Goal: Information Seeking & Learning: Learn about a topic

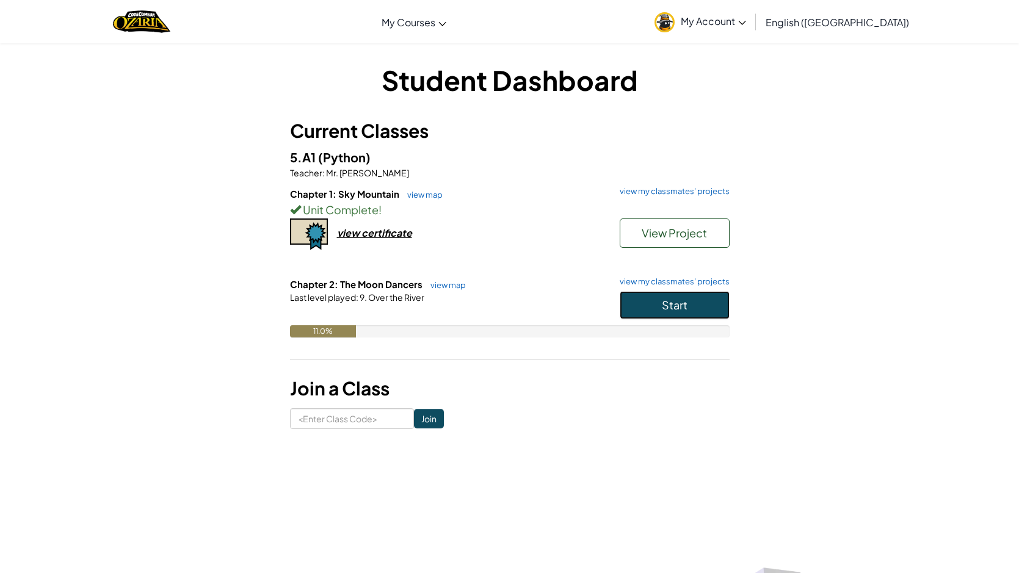
click at [701, 303] on button "Start" at bounding box center [675, 305] width 110 height 28
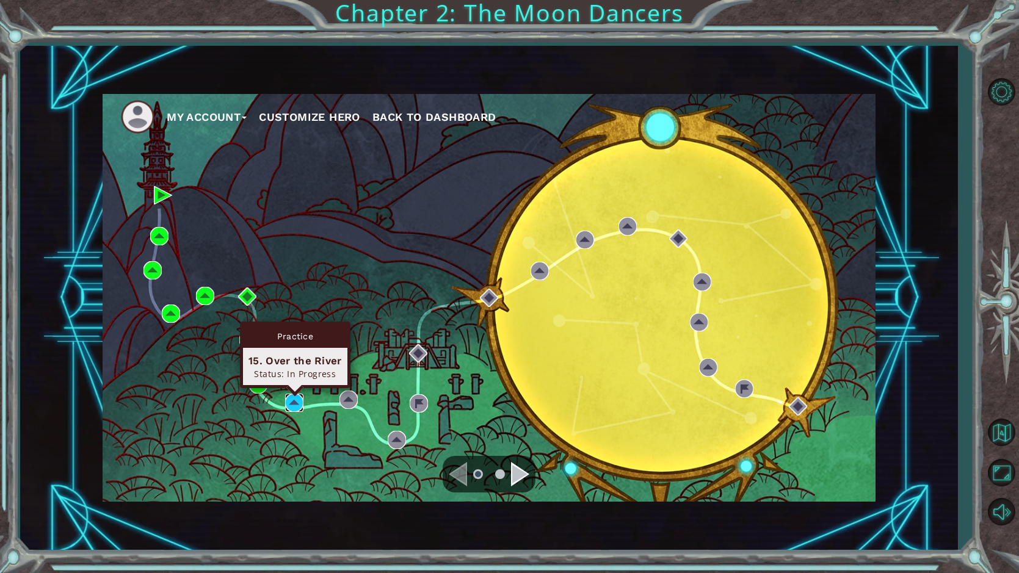
click at [297, 407] on img at bounding box center [294, 403] width 18 height 18
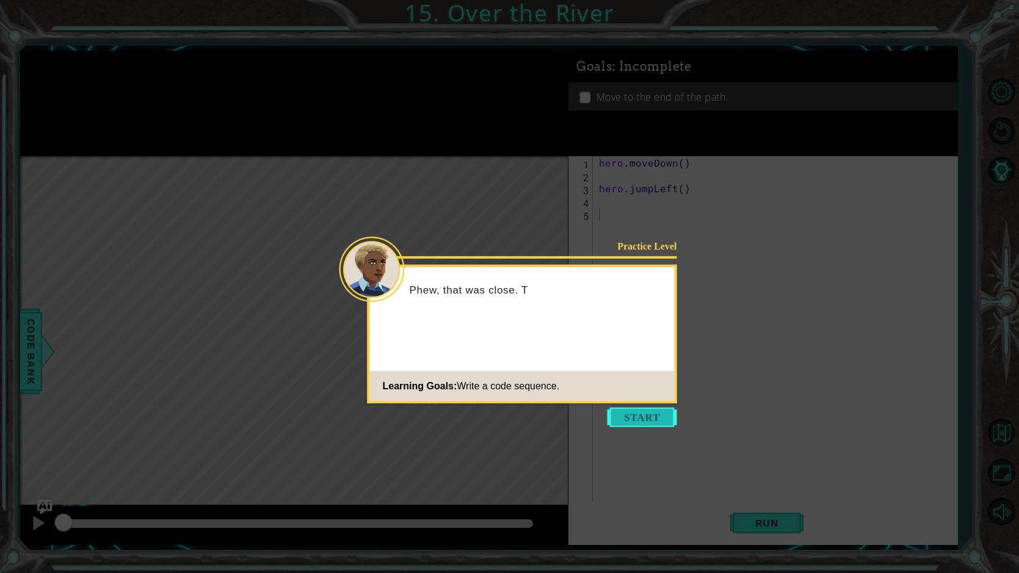
click at [642, 414] on button "Start" at bounding box center [642, 418] width 70 height 20
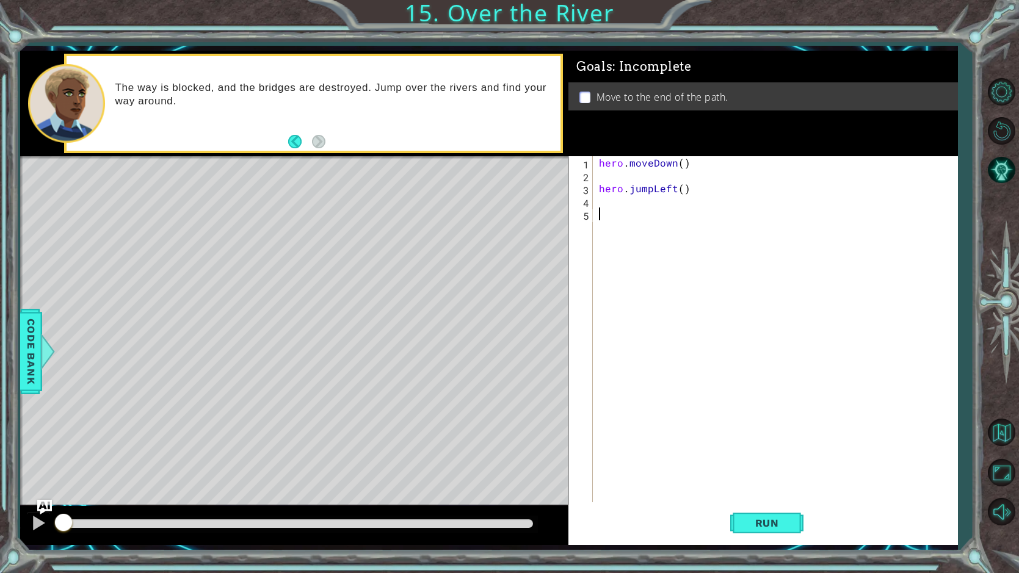
click at [691, 192] on div "hero . moveDown ( ) hero . jumpLeft ( )" at bounding box center [778, 342] width 364 height 372
type textarea "hero.jumpLeft()"
click at [689, 172] on div "hero . moveDown ( ) hero . jumpLeft ( )" at bounding box center [778, 342] width 364 height 372
click at [686, 162] on div "hero . moveDown ( ) hero . jumpLeft ( )" at bounding box center [778, 342] width 364 height 372
type textarea "hero.moveDown()"
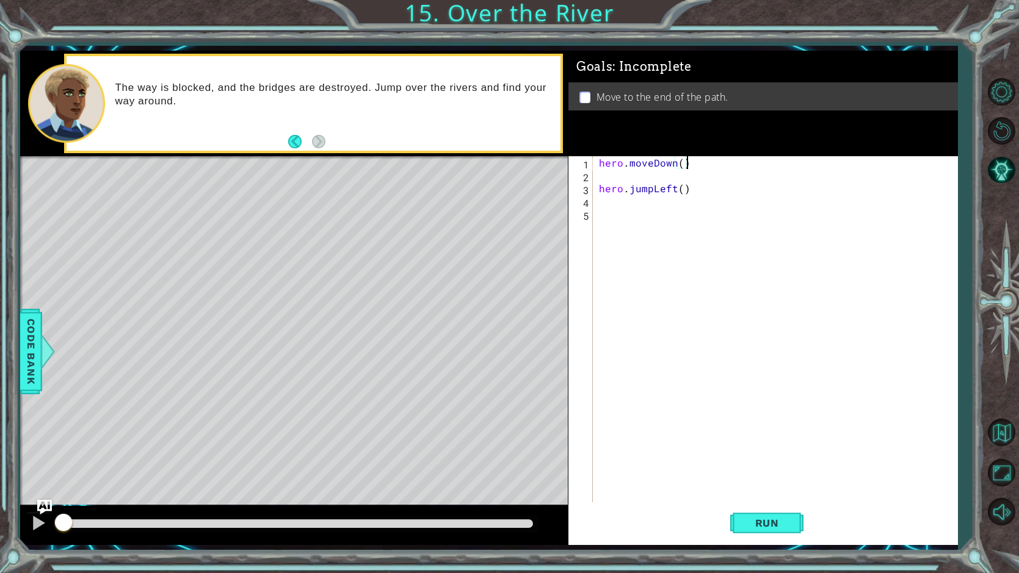
click at [691, 183] on div "hero . moveDown ( ) hero . jumpLeft ( )" at bounding box center [778, 342] width 364 height 372
type textarea "hero.jumpLeft()"
click at [690, 175] on div "hero . moveDown ( ) hero . jumpLeft ( )" at bounding box center [778, 342] width 364 height 372
type textarea "hero.moveDown()"
click at [618, 193] on div "hero . moveDown ( ) hero . jumpLeft ( )" at bounding box center [778, 342] width 364 height 372
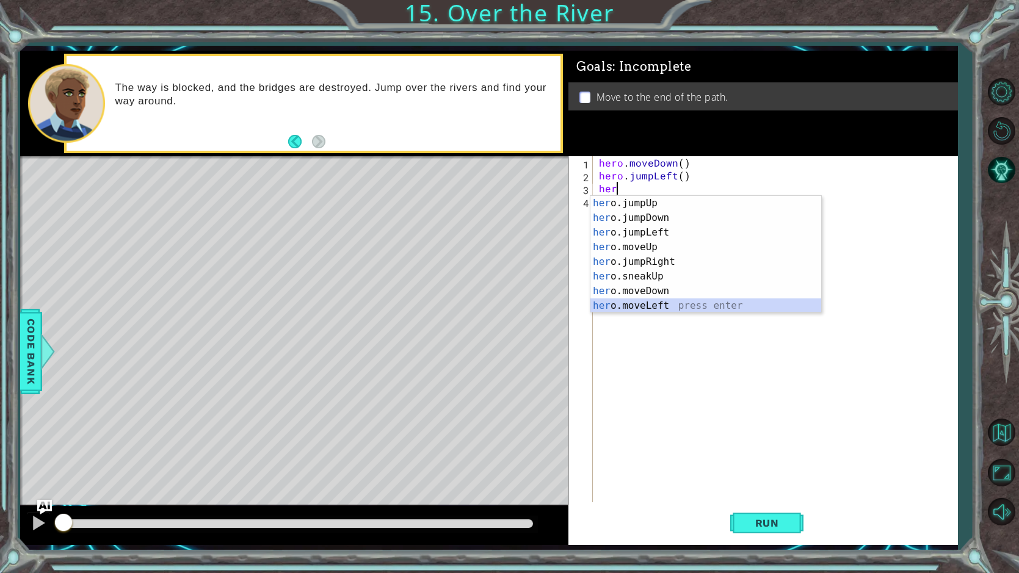
click at [663, 302] on div "her o.jumpUp press enter her o.jumpDown press enter her o.jumpLeft press enter …" at bounding box center [705, 269] width 231 height 147
type textarea "hero.moveLeft(1)"
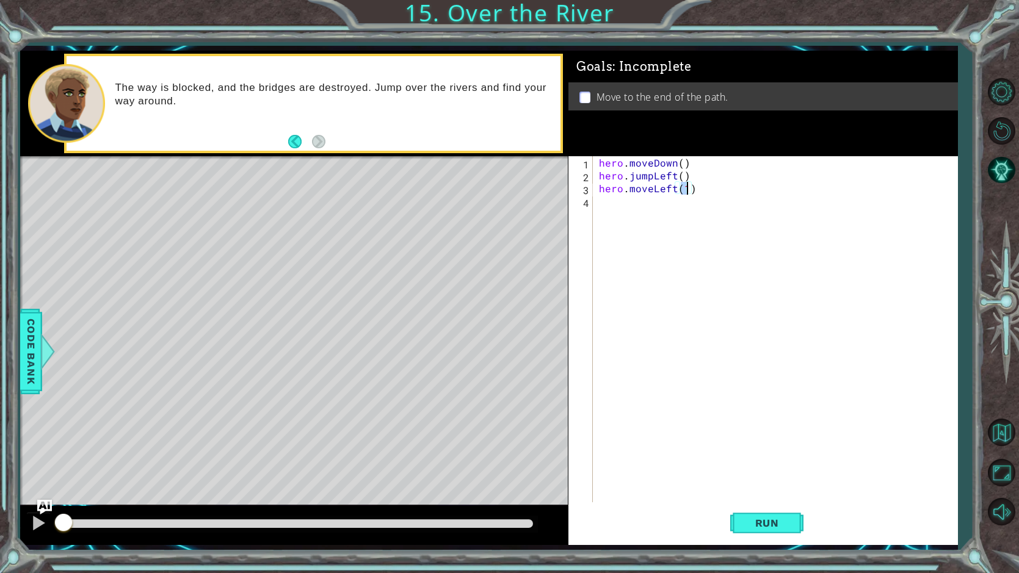
click at [626, 231] on div "hero . moveDown ( ) hero . jumpLeft ( ) hero . moveLeft ( 1 )" at bounding box center [778, 342] width 364 height 372
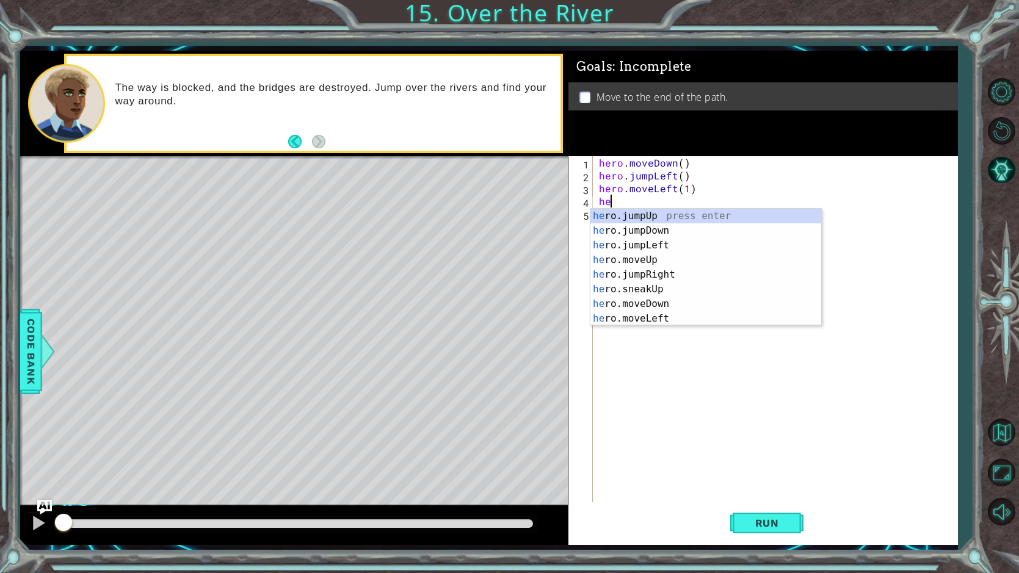
type textarea "hero"
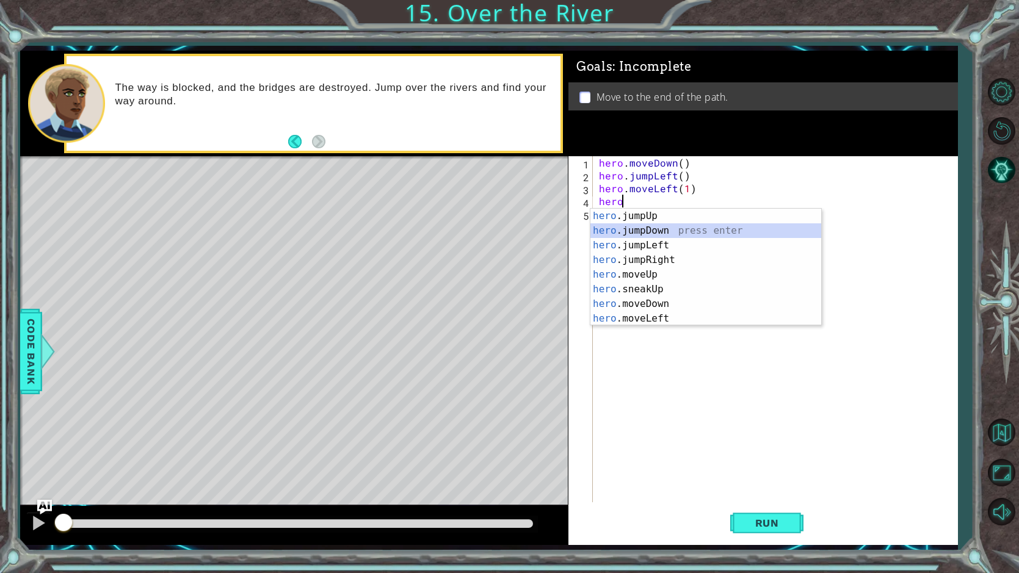
click at [642, 230] on div "hero .jumpUp press enter hero .jumpDown press enter hero .jumpLeft press enter …" at bounding box center [705, 282] width 231 height 147
type textarea "hero"
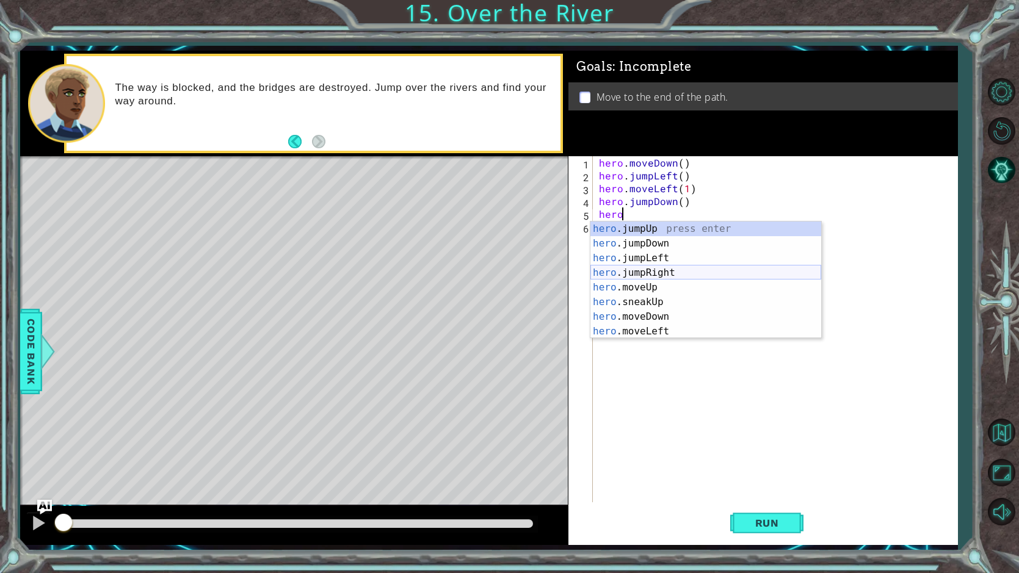
click at [656, 273] on div "hero .jumpUp press enter hero .jumpDown press enter hero .jumpLeft press enter …" at bounding box center [705, 295] width 231 height 147
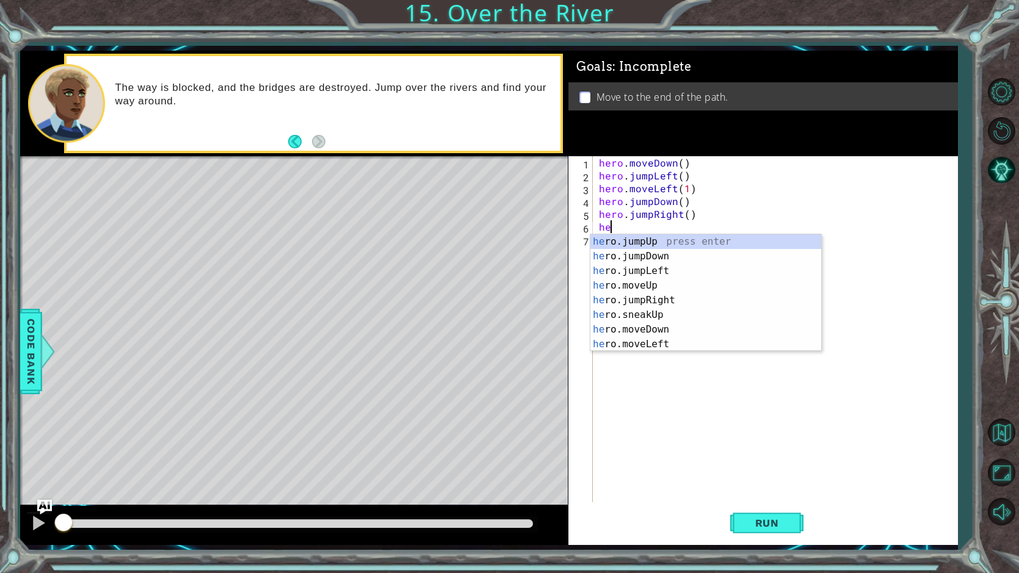
type textarea "hero"
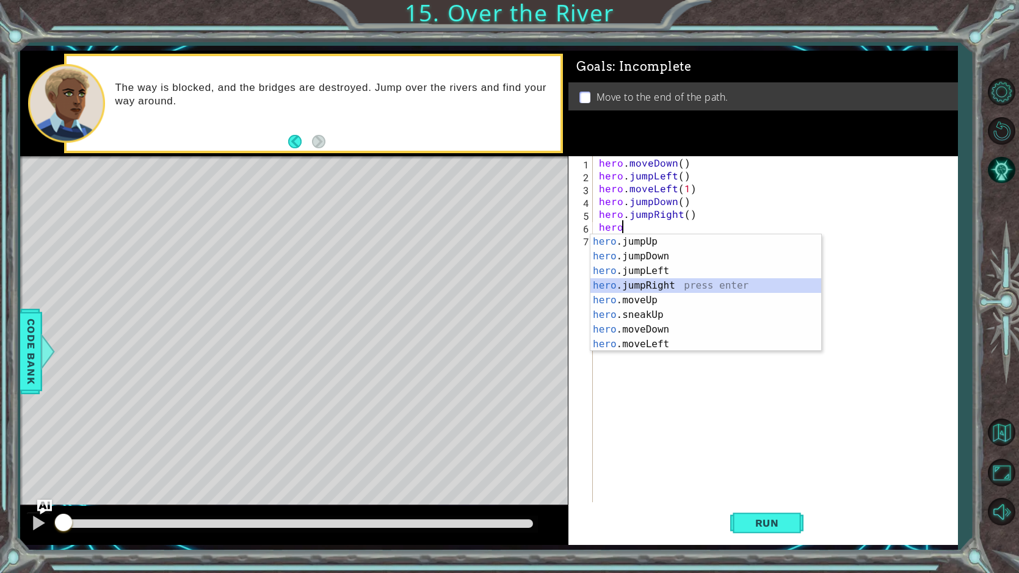
click at [662, 283] on div "hero .jumpUp press enter hero .jumpDown press enter hero .jumpLeft press enter …" at bounding box center [705, 307] width 231 height 147
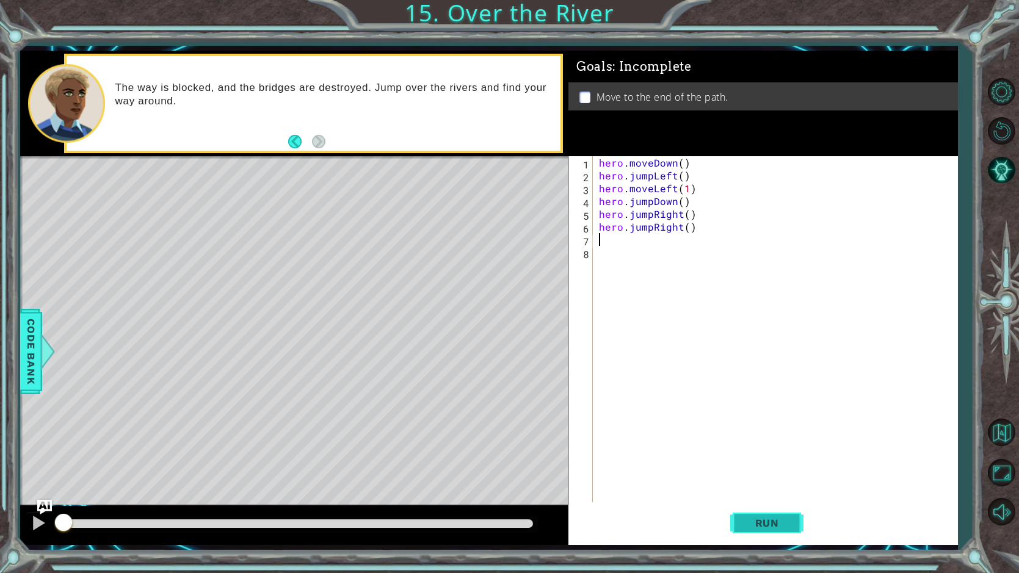
click at [778, 515] on button "Run" at bounding box center [766, 523] width 73 height 39
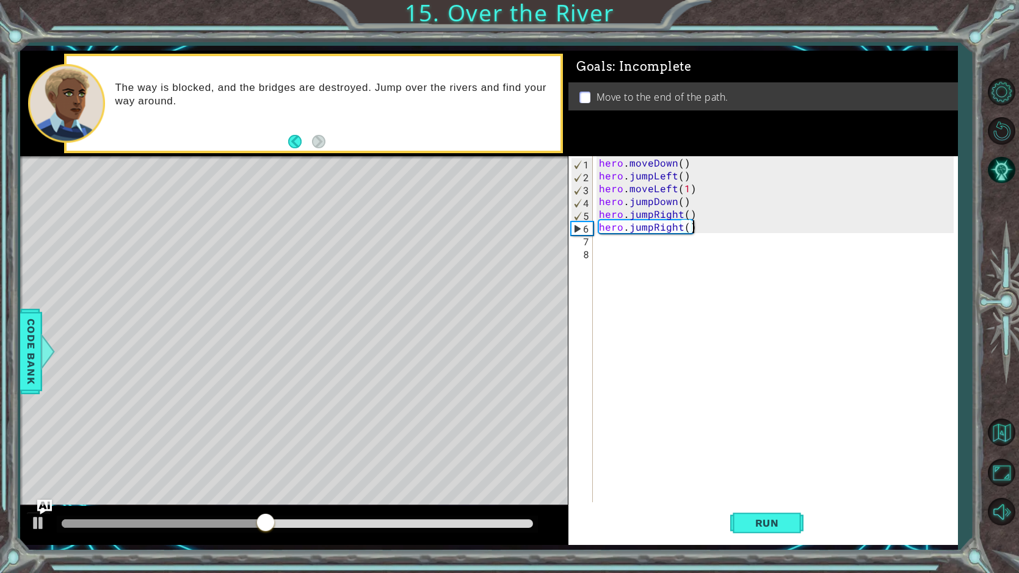
click at [706, 226] on div "hero . moveDown ( ) hero . jumpLeft ( ) hero . moveLeft ( 1 ) hero . jumpDown (…" at bounding box center [778, 342] width 364 height 372
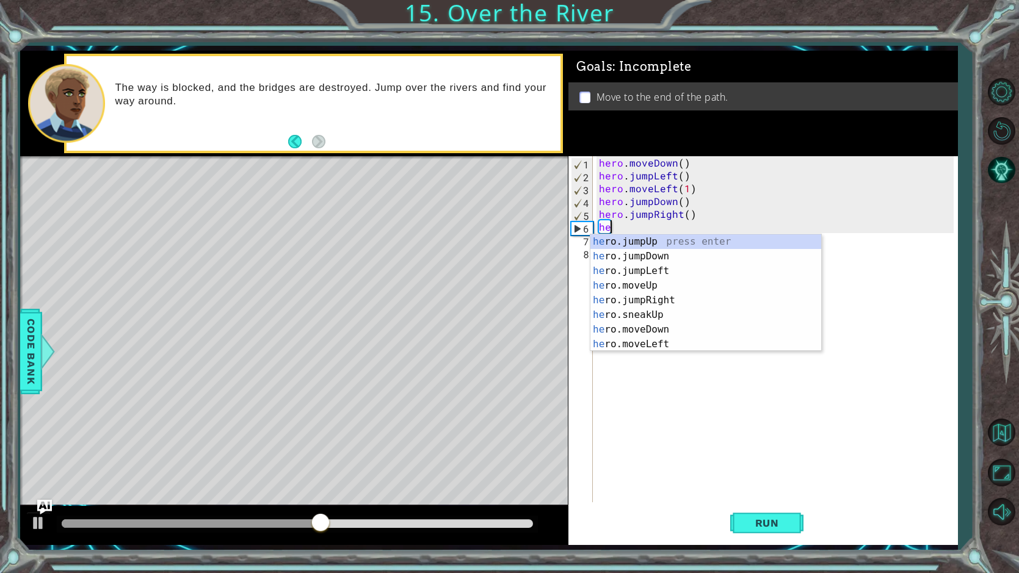
type textarea "h"
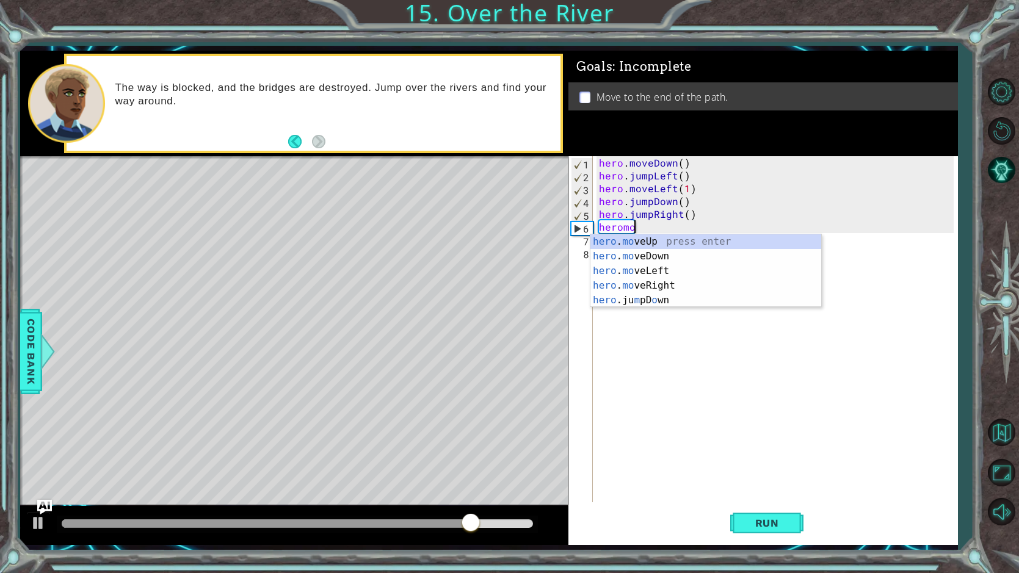
scroll to position [0, 1]
click at [639, 289] on div "hero . mov eUp press enter hero . mov eDown press enter hero . mov eLeft press …" at bounding box center [705, 278] width 231 height 88
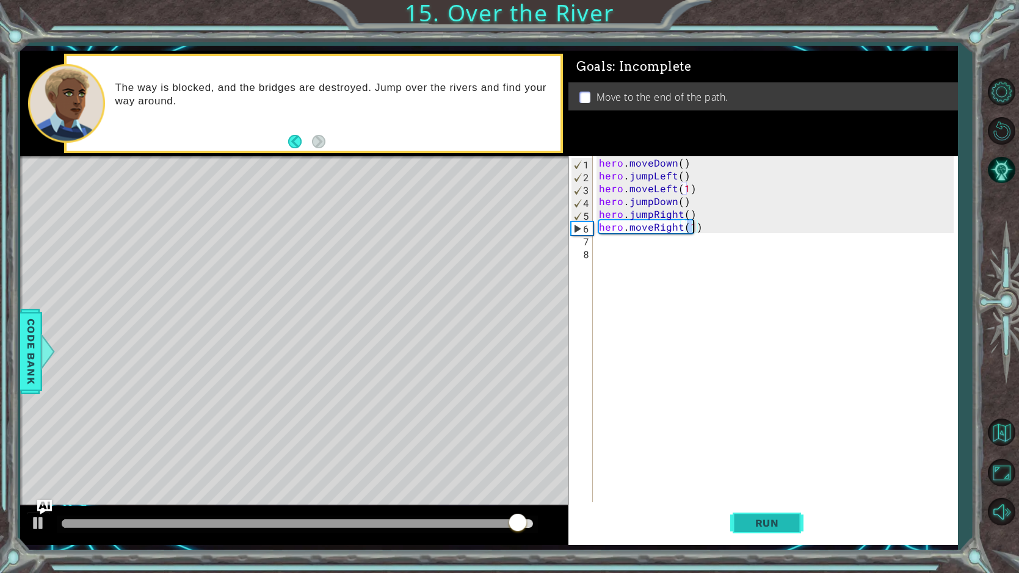
type textarea "hero.moveRight(1)"
click at [767, 517] on span "Run" at bounding box center [767, 523] width 48 height 12
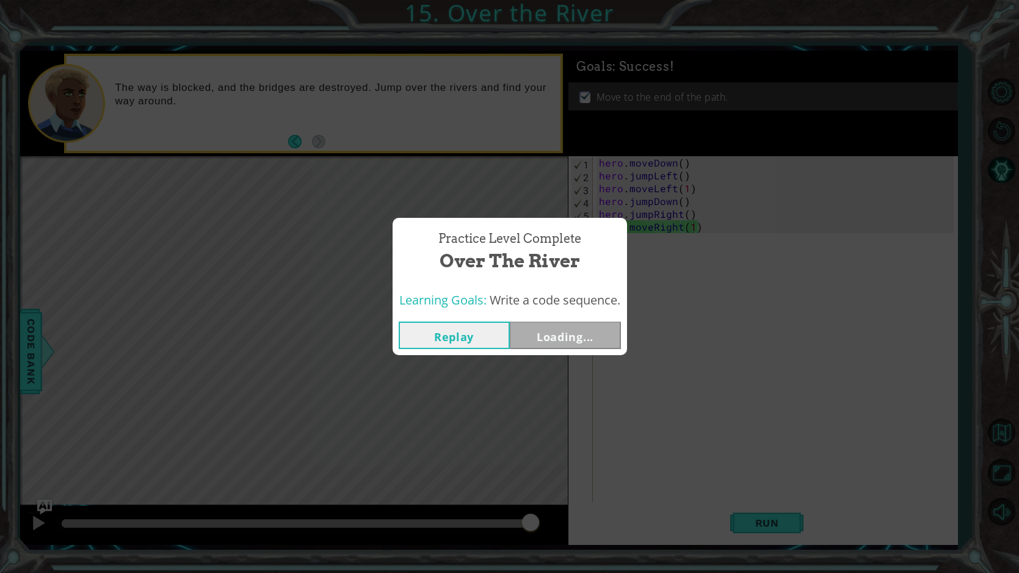
drag, startPoint x: 147, startPoint y: 526, endPoint x: 834, endPoint y: 552, distance: 687.9
click at [832, 552] on body "1 ההההההההההההההההההההההההההההההההההההההההההההההההההההההההההההההההההההההההההההה…" at bounding box center [509, 286] width 1019 height 573
click at [556, 324] on button "Next" at bounding box center [565, 335] width 111 height 27
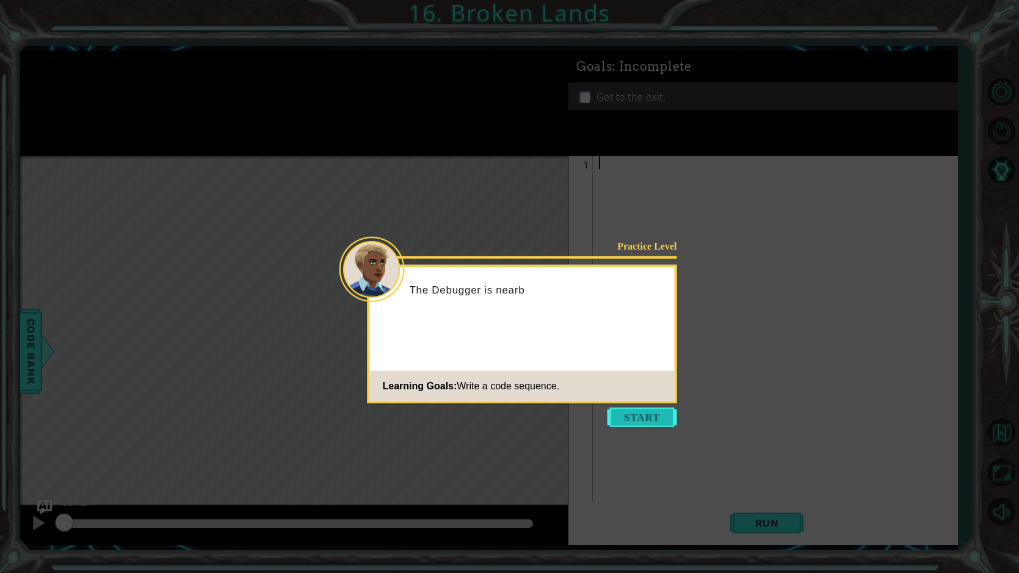
click at [653, 416] on button "Start" at bounding box center [642, 418] width 70 height 20
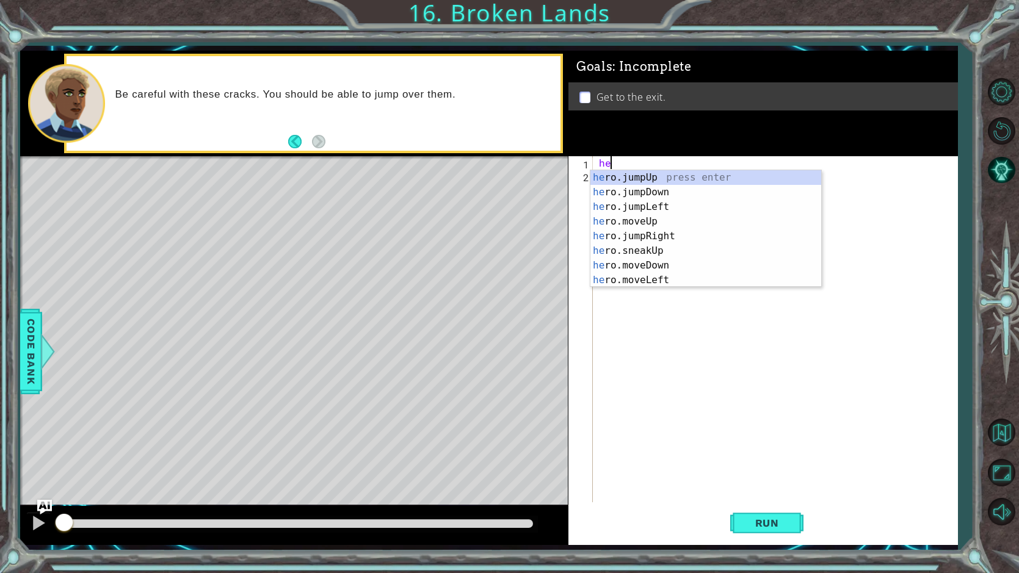
type textarea "hero"
click at [661, 215] on div "hero .jumpUp press enter hero .jumpDown press enter hero .jumpLeft press enter …" at bounding box center [705, 243] width 231 height 147
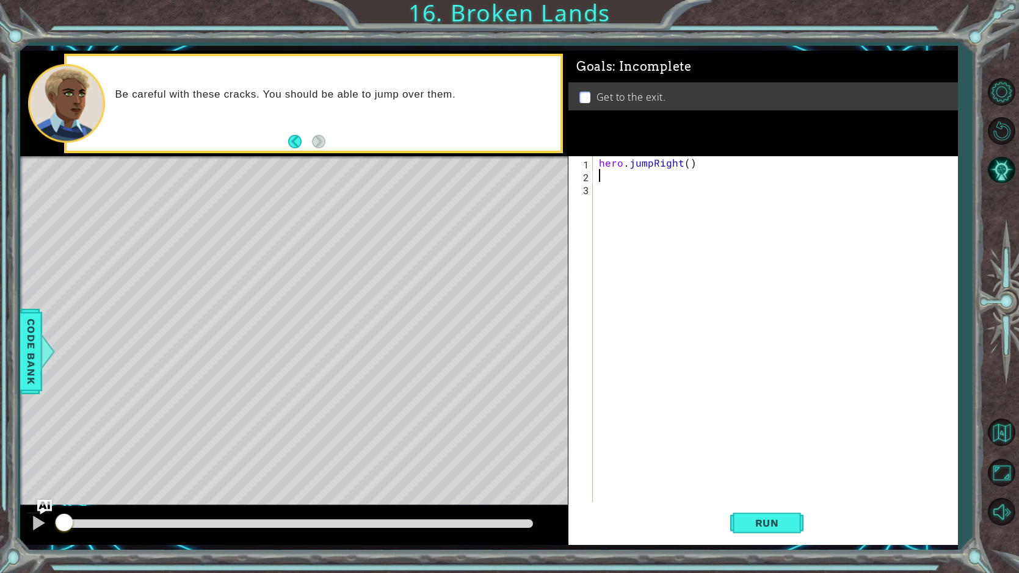
scroll to position [0, 0]
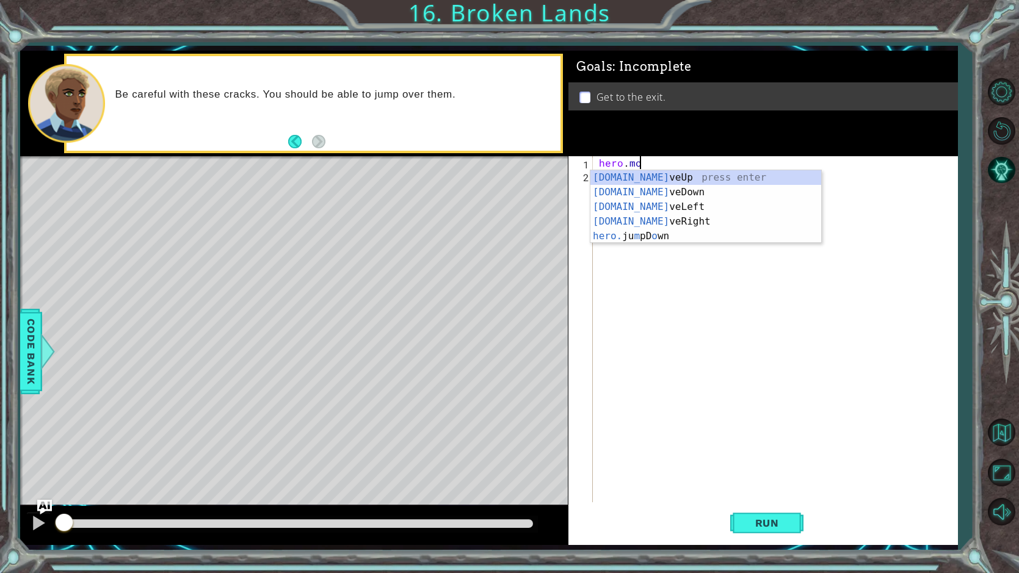
type textarea "hero.move"
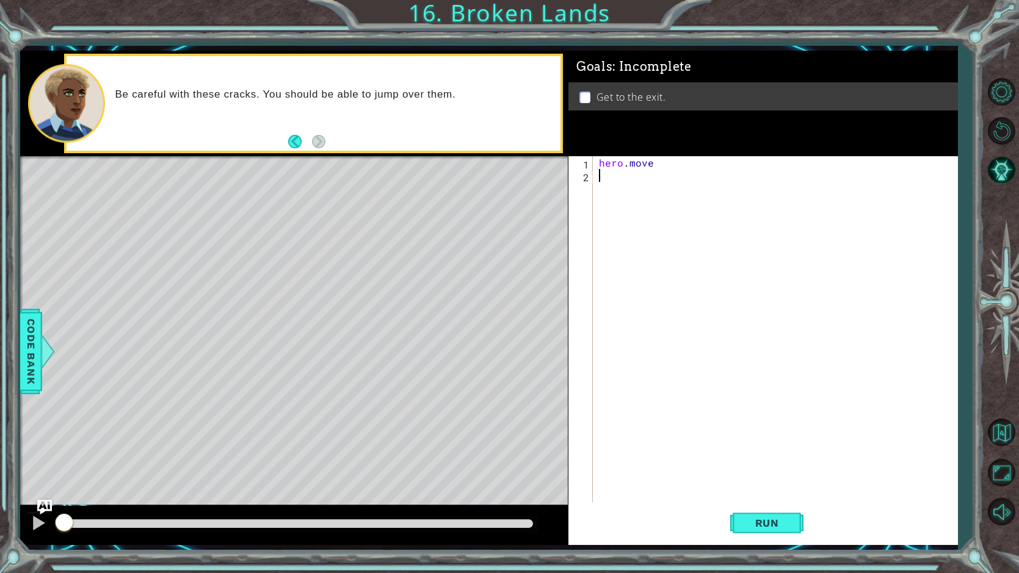
click at [626, 231] on div "hero . move" at bounding box center [778, 342] width 364 height 372
click at [656, 167] on div "hero . move" at bounding box center [778, 342] width 364 height 372
type textarea "hero.moveRight"
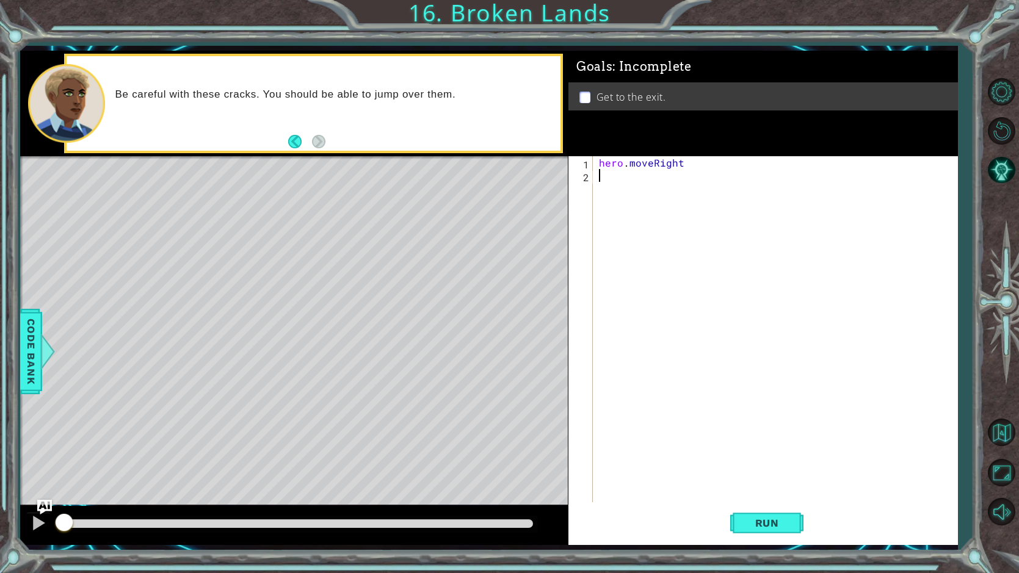
click at [662, 219] on div "hero . moveRight" at bounding box center [778, 342] width 364 height 372
click at [692, 170] on div "hero . moveRight" at bounding box center [778, 342] width 364 height 372
click at [687, 162] on div "hero . moveRight" at bounding box center [778, 342] width 364 height 372
drag, startPoint x: 577, startPoint y: 164, endPoint x: 714, endPoint y: 183, distance: 138.0
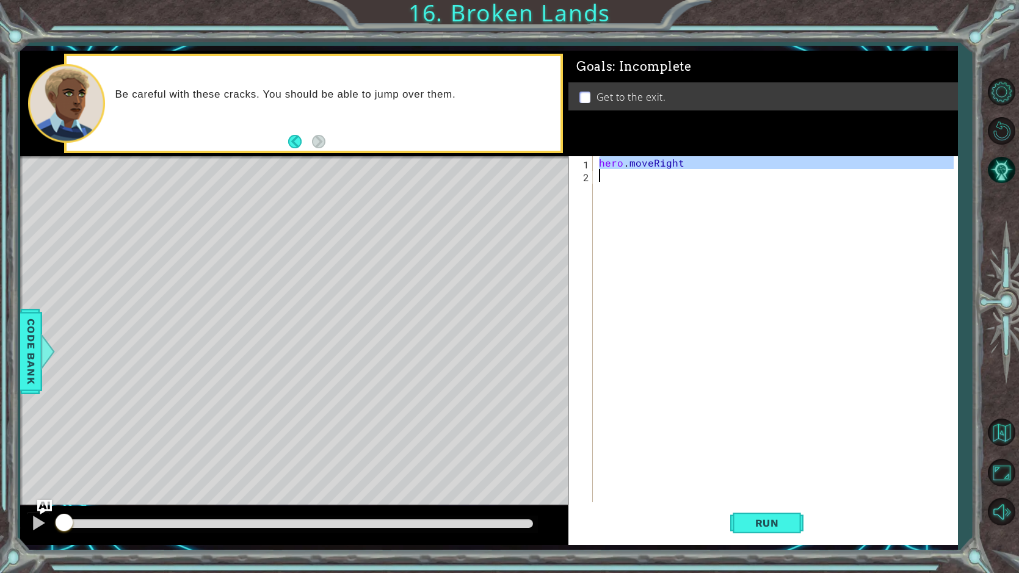
click at [707, 181] on div "hero.moveRight 1 2 hero . moveRight ההההההההההההההההההההההההההההההההההההההההההה…" at bounding box center [761, 329] width 386 height 346
type textarea "hero.moveRight"
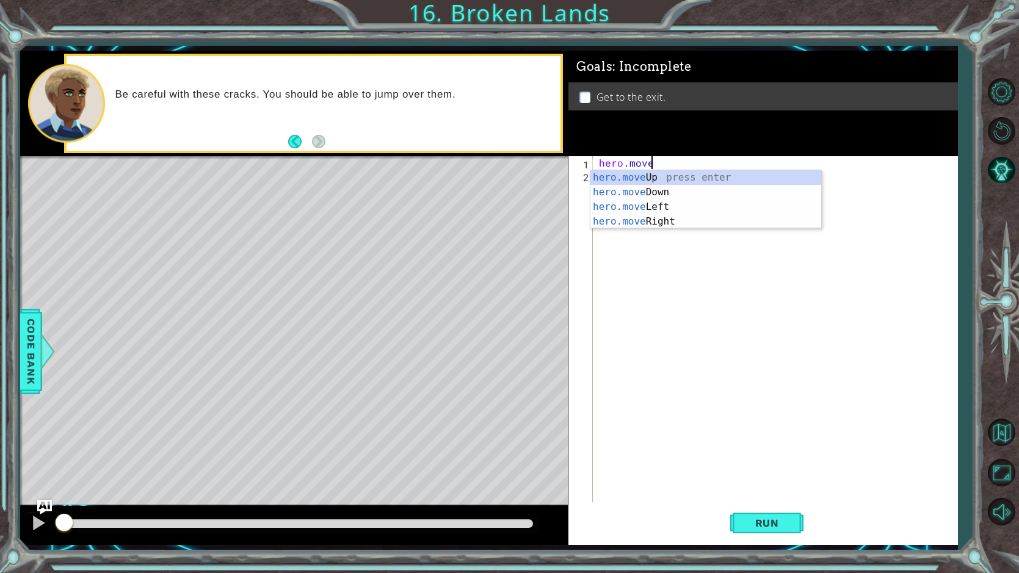
scroll to position [0, 2]
click at [690, 222] on div "hero.move Up press enter hero.move Down press enter hero.move Left press enter …" at bounding box center [705, 214] width 231 height 88
type textarea "hero.moveRight(1)"
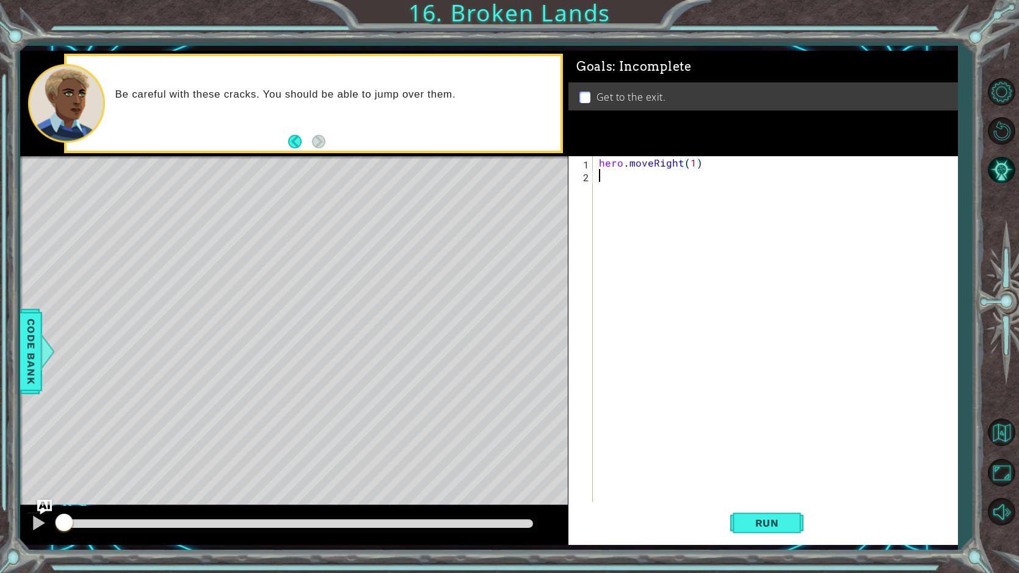
click at [603, 189] on div "hero . moveRight ( 1 )" at bounding box center [778, 342] width 364 height 372
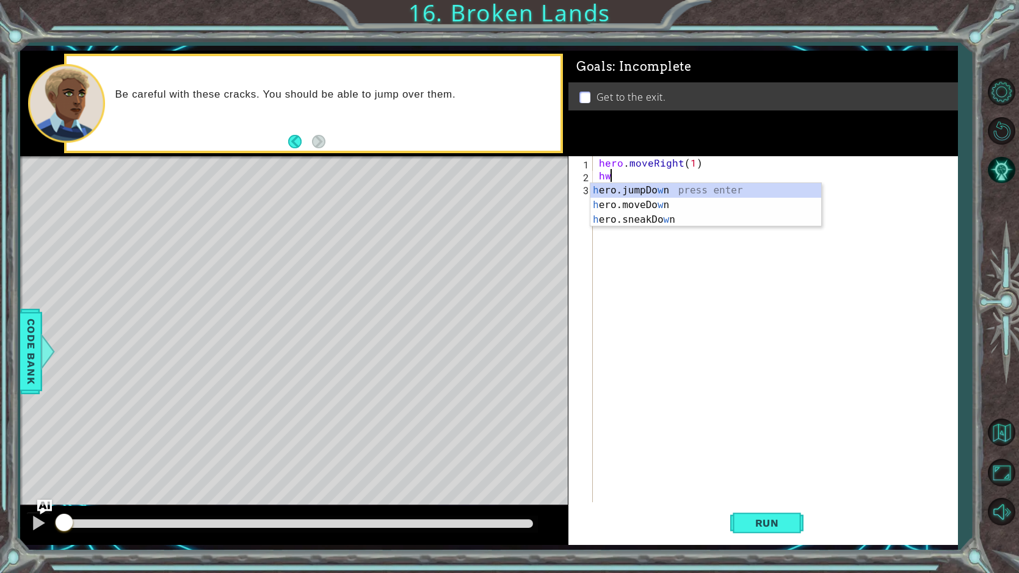
scroll to position [0, 0]
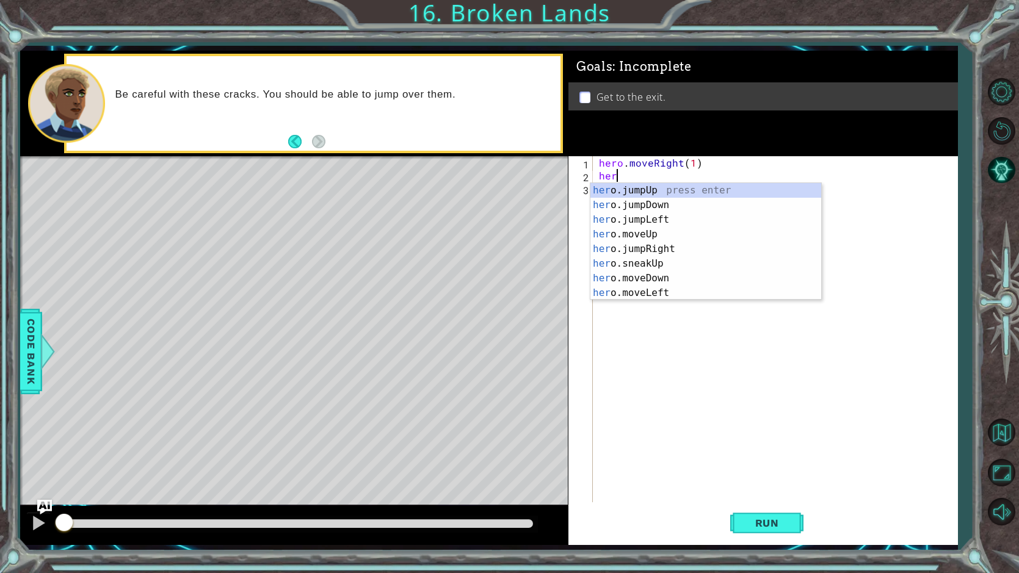
type textarea "hero"
click at [640, 230] on div "hero .jumpUp press enter hero .jumpDown press enter hero .jumpLeft press enter …" at bounding box center [705, 256] width 231 height 147
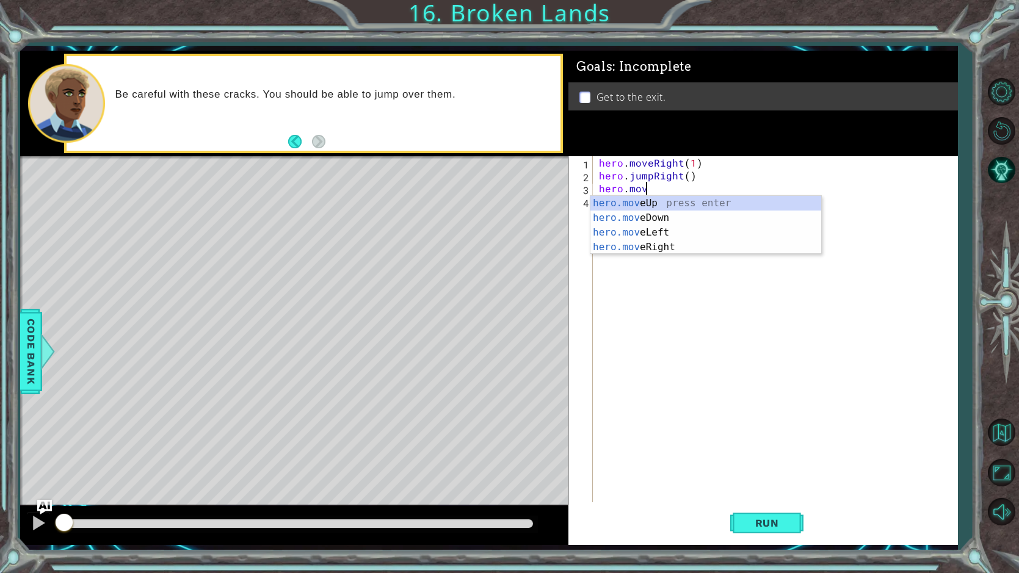
scroll to position [0, 2]
click at [668, 242] on div "hero.move Up press enter hero.move Down press enter hero.move Left press enter …" at bounding box center [705, 240] width 231 height 88
type textarea "hero.moveRight(1)"
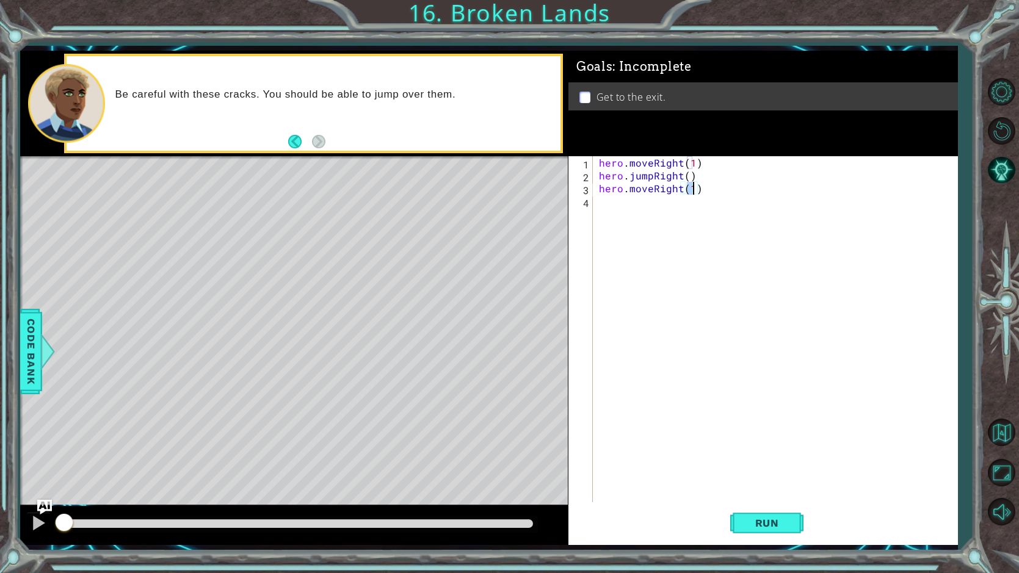
click at [613, 208] on div "hero . moveRight ( 1 ) hero . jumpRight ( ) hero . moveRight ( 1 )" at bounding box center [778, 342] width 364 height 372
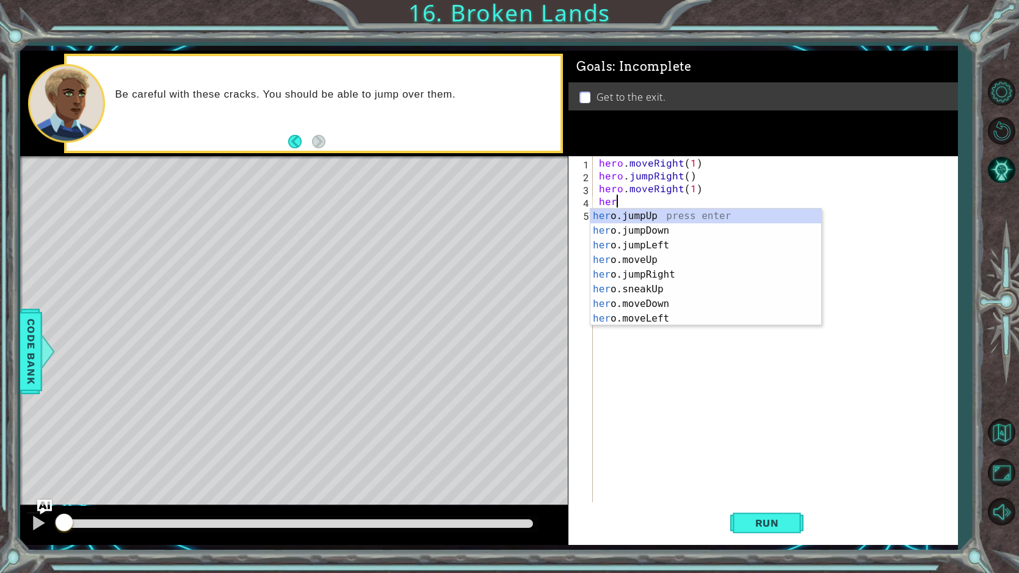
type textarea "hero"
click at [641, 213] on div "hero .jumpUp press enter hero .jumpDown press enter hero .jumpLeft press enter …" at bounding box center [705, 282] width 231 height 147
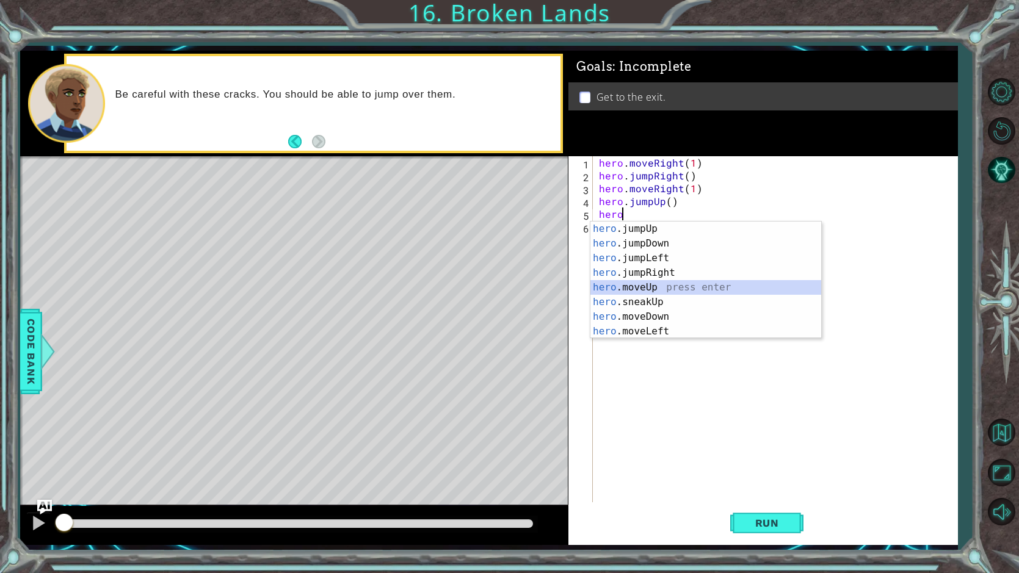
click at [643, 283] on div "hero .jumpUp press enter hero .jumpDown press enter hero .jumpLeft press enter …" at bounding box center [705, 295] width 231 height 147
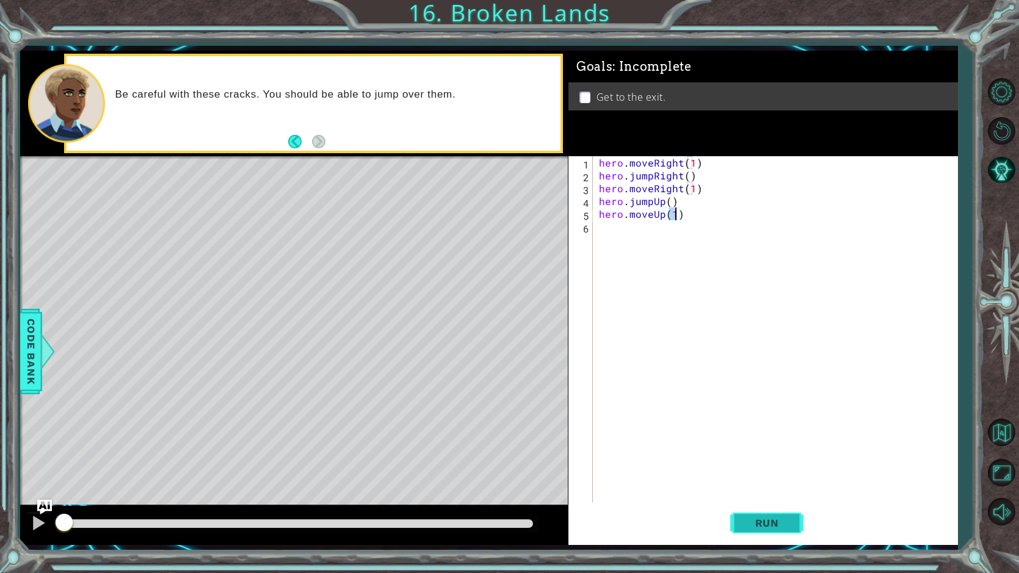
type textarea "hero.moveUp(1)"
click at [752, 532] on button "Run" at bounding box center [766, 523] width 73 height 39
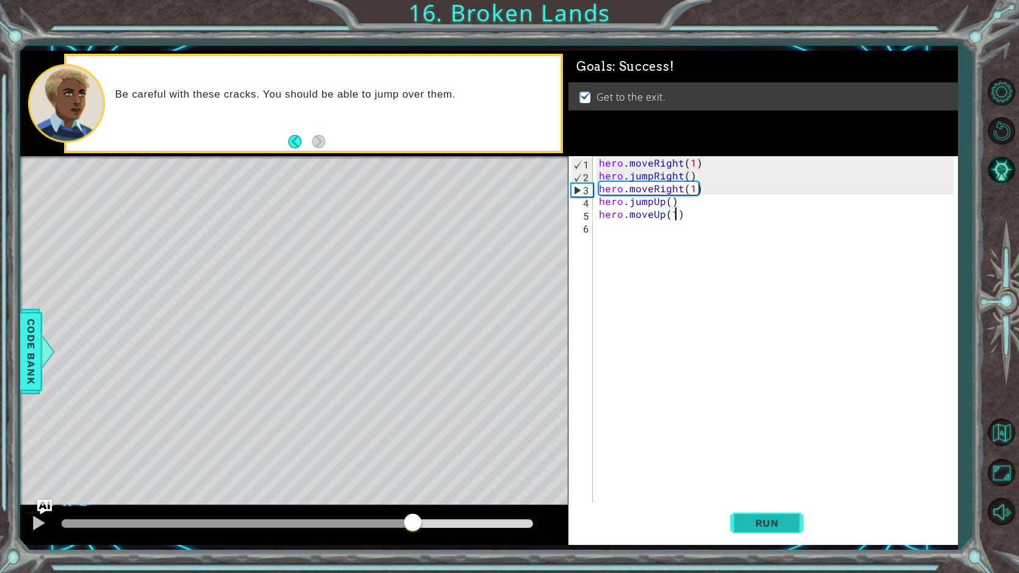
drag, startPoint x: 242, startPoint y: 527, endPoint x: 784, endPoint y: 521, distance: 541.5
click at [783, 521] on div "1 ההההההההההההההההההההההההההההההההההההההההההההההההההההההההההההההההההההההההההההה…" at bounding box center [489, 298] width 938 height 494
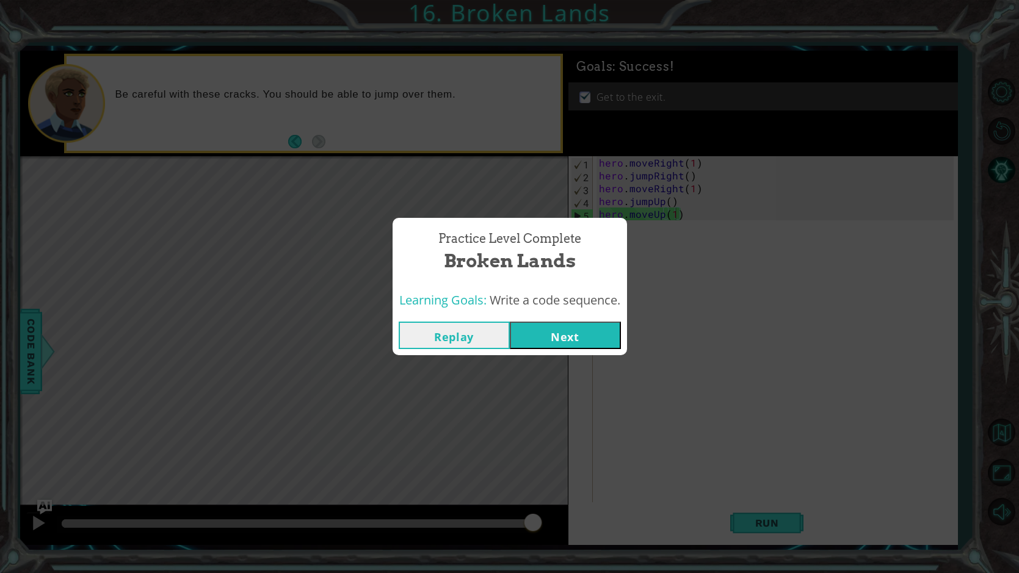
click at [591, 350] on div "Replay Next" at bounding box center [510, 336] width 234 height 40
click at [576, 322] on button "Next" at bounding box center [565, 335] width 111 height 27
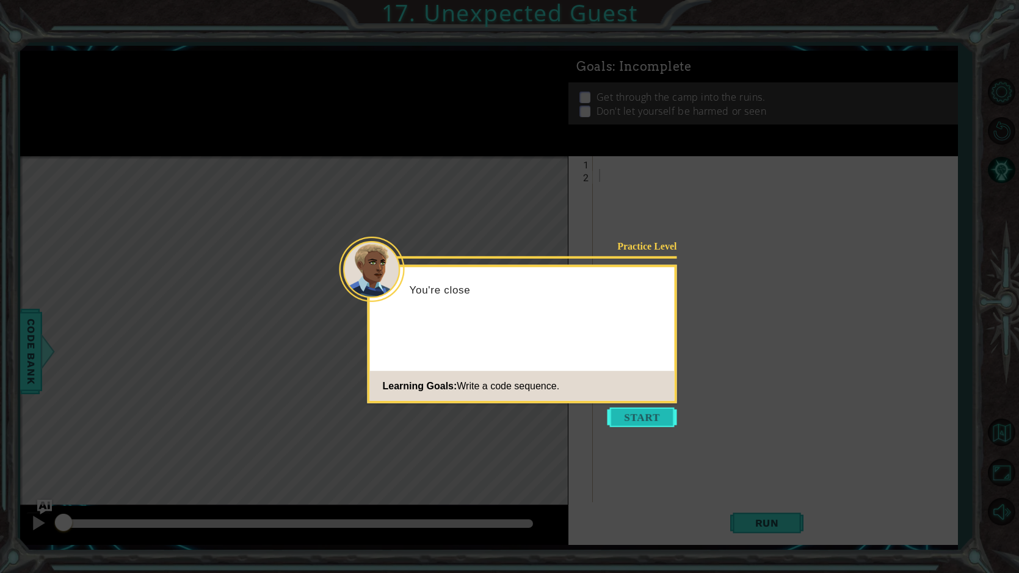
click at [639, 414] on button "Start" at bounding box center [642, 418] width 70 height 20
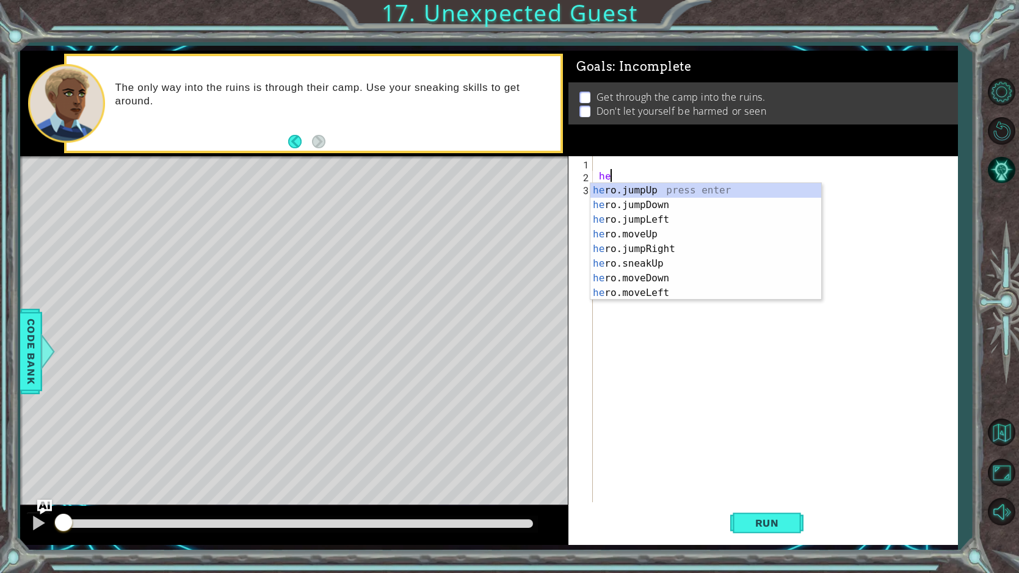
type textarea "h"
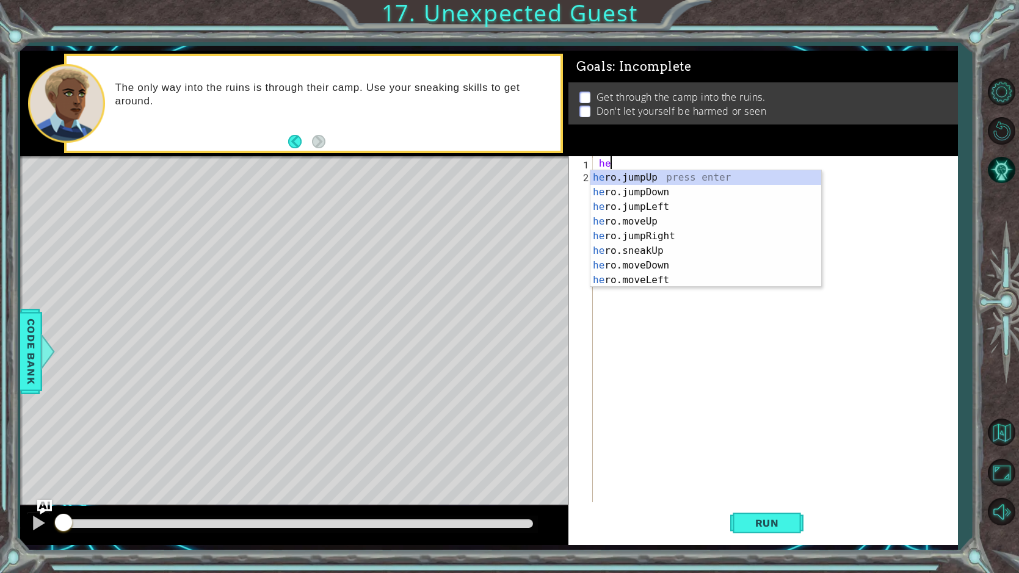
type textarea "hero"
click at [651, 194] on div "hero .jumpUp press enter hero .jumpDown press enter hero .jumpLeft press enter …" at bounding box center [705, 243] width 231 height 147
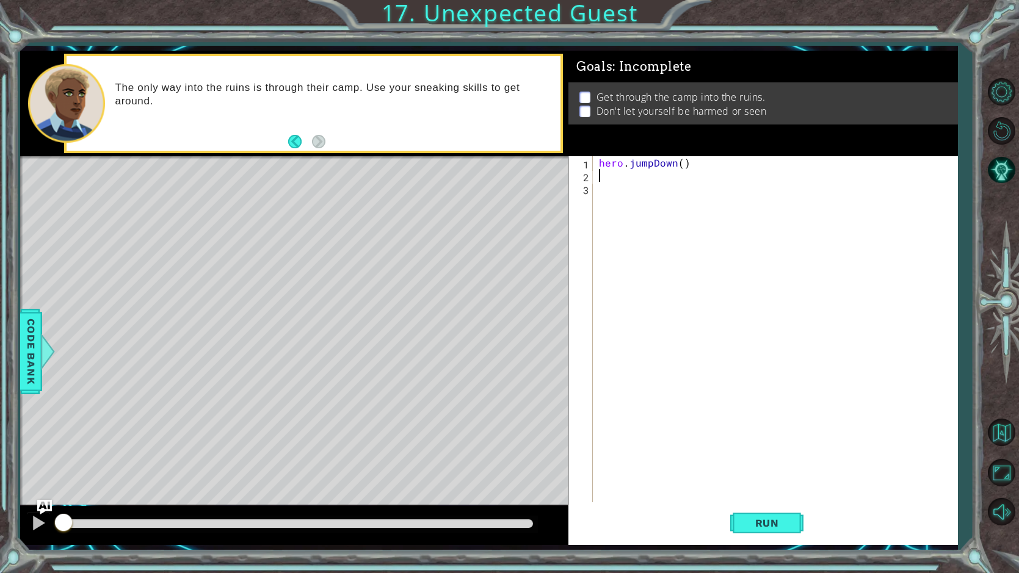
scroll to position [0, 0]
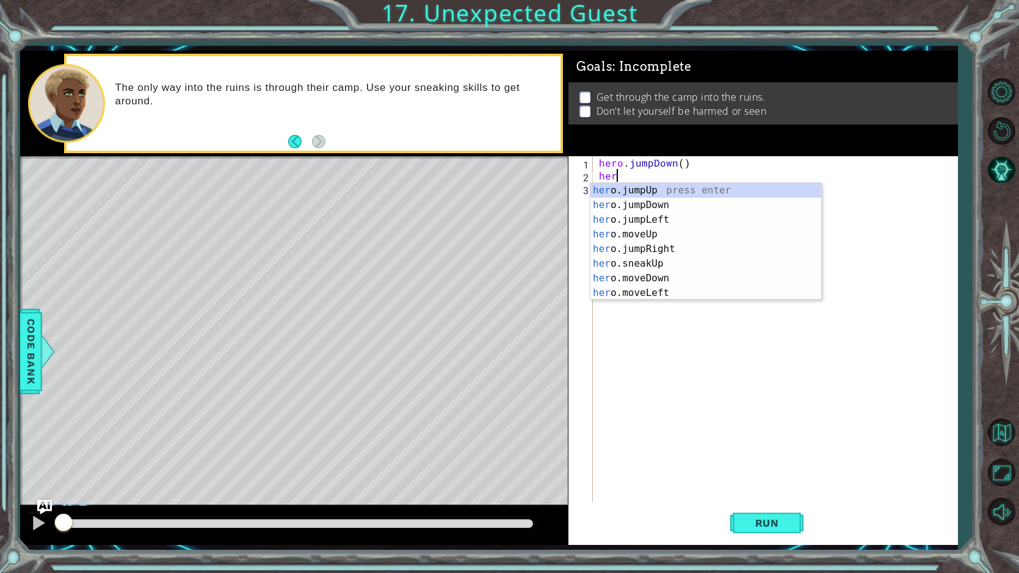
type textarea "hero"
click at [654, 231] on div "hero .jumpUp press enter hero .jumpDown press enter hero .jumpLeft press enter …" at bounding box center [705, 256] width 231 height 147
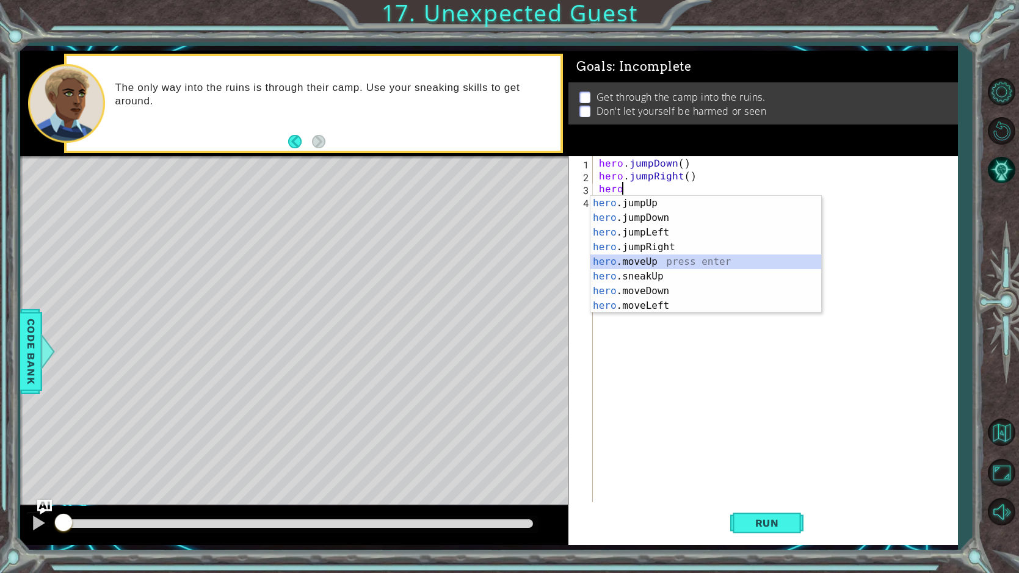
click at [646, 260] on div "hero .jumpUp press enter hero .jumpDown press enter hero .jumpLeft press enter …" at bounding box center [705, 269] width 231 height 147
type textarea "hero.moveUp(1)"
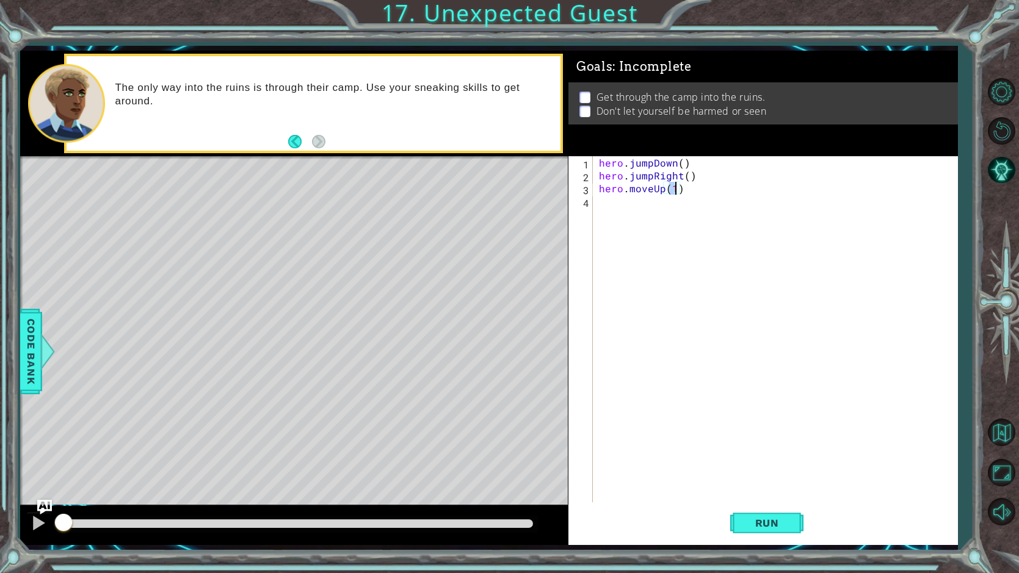
click at [607, 212] on div "hero . jumpDown ( ) hero . jumpRight ( ) hero . moveUp ( 1 )" at bounding box center [778, 342] width 364 height 372
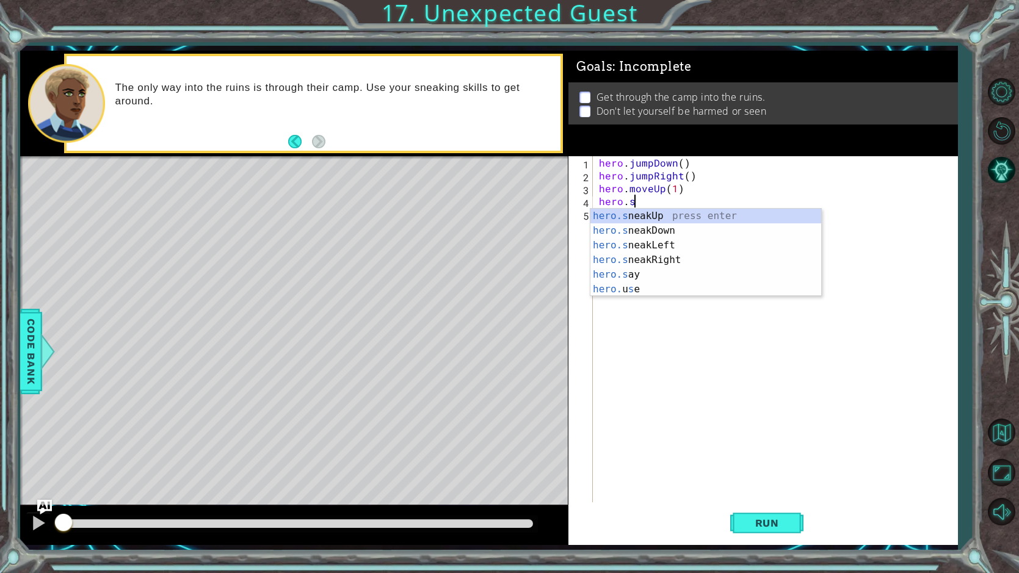
scroll to position [0, 1]
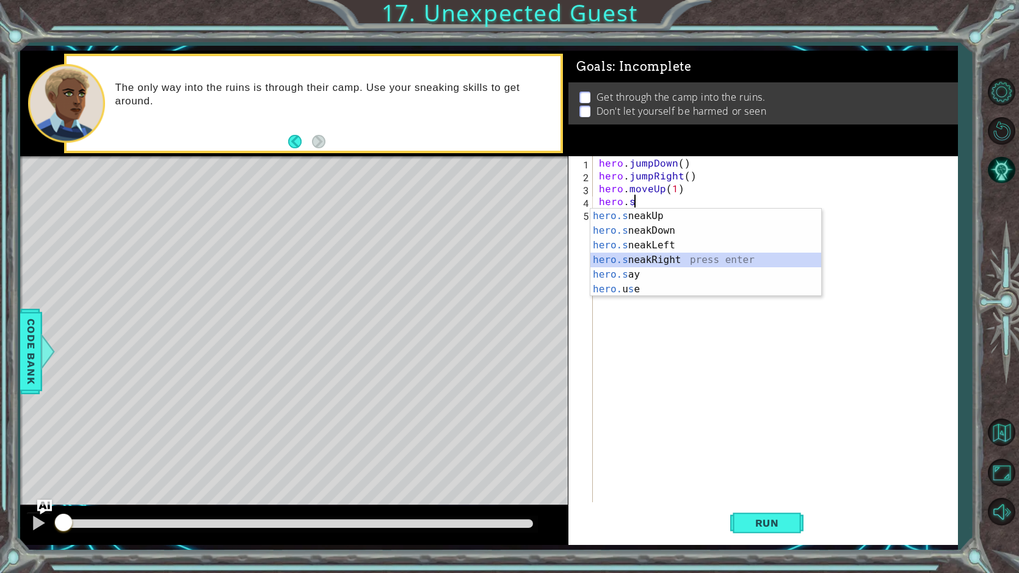
click at [676, 261] on div "hero.s neakUp press enter hero.s neakDown press enter hero.s neakLeft press ent…" at bounding box center [705, 267] width 231 height 117
type textarea "hero.sneakRight(1)"
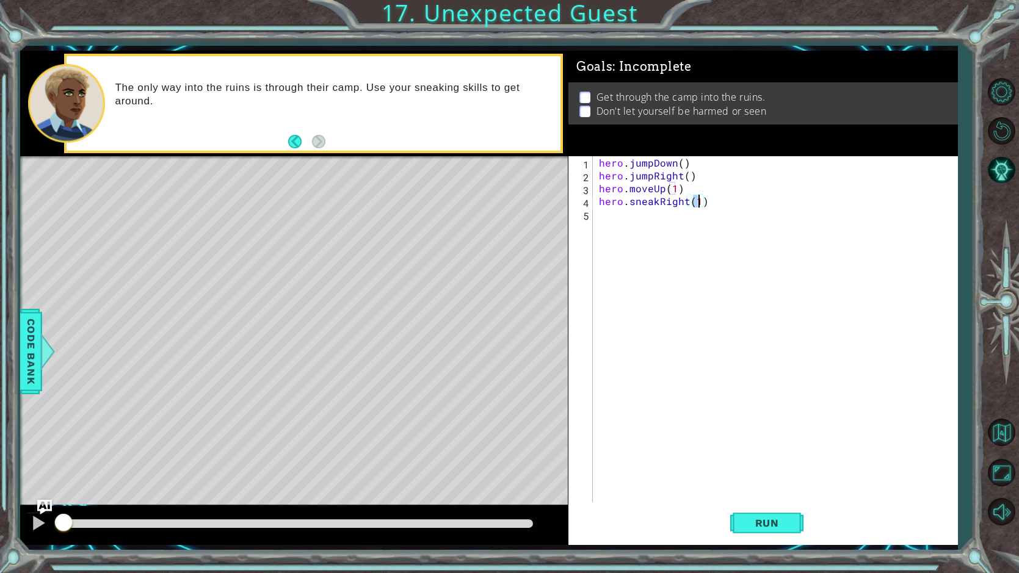
click at [617, 225] on div "hero . jumpDown ( ) hero . jumpRight ( ) hero . moveUp ( 1 ) hero . sneakRight …" at bounding box center [778, 342] width 364 height 372
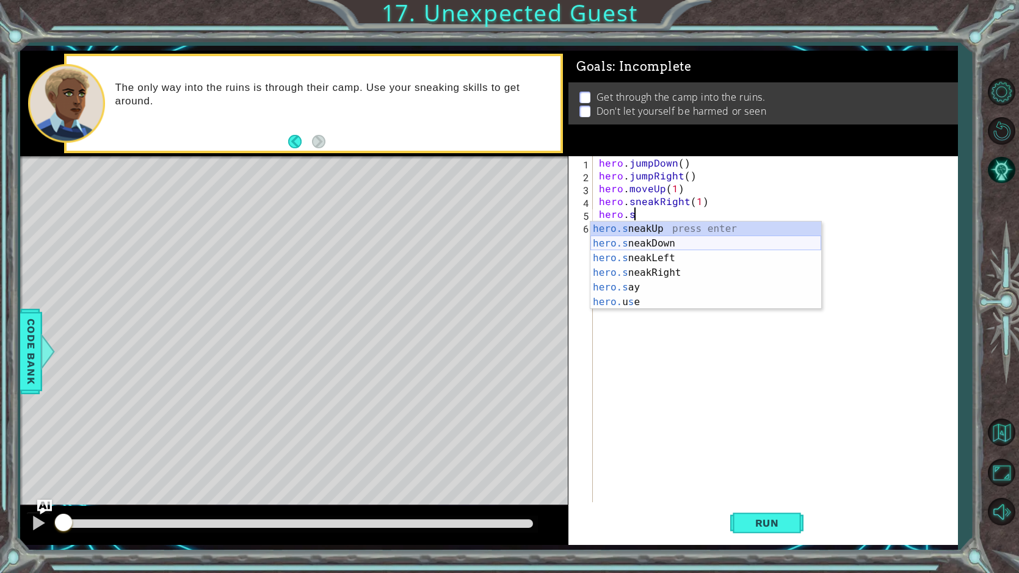
click at [640, 246] on div "hero.s neakUp press enter hero.s neakDown press enter hero.s neakLeft press ent…" at bounding box center [705, 280] width 231 height 117
type textarea "hero.sneakDown(1)"
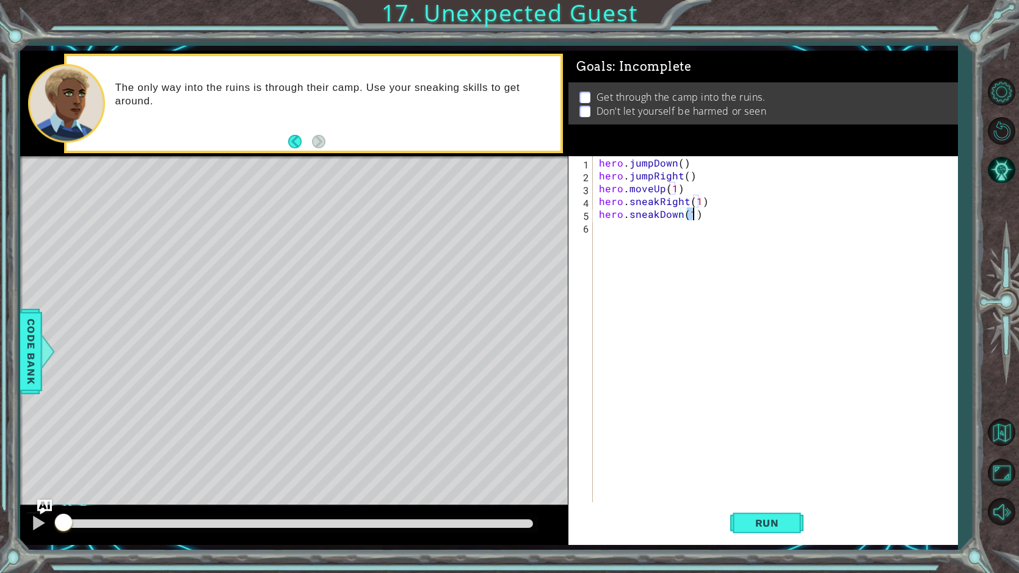
click at [612, 225] on div "hero . jumpDown ( ) hero . jumpRight ( ) hero . moveUp ( 1 ) hero . sneakRight …" at bounding box center [778, 342] width 364 height 372
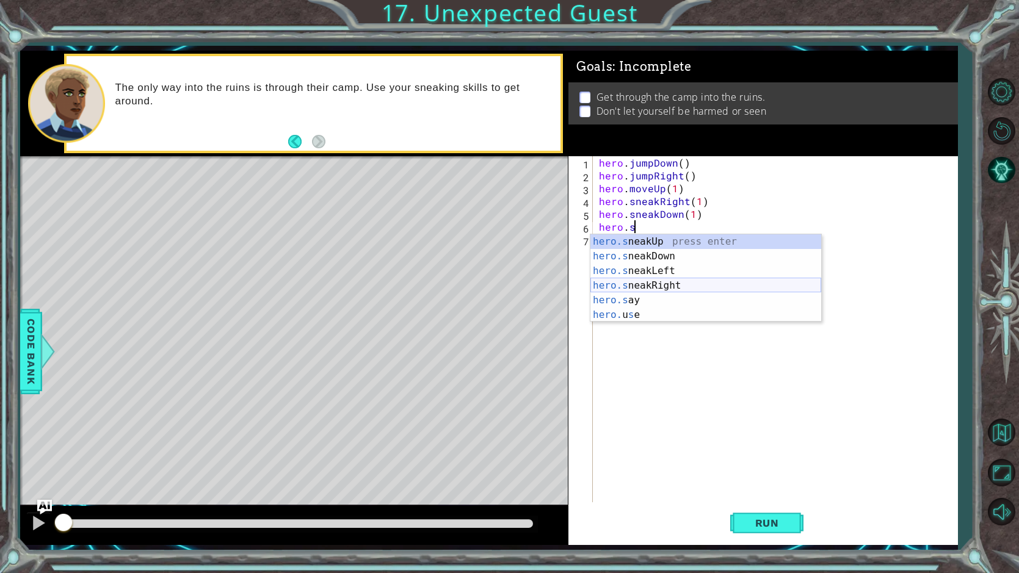
click at [681, 283] on div "hero.s neakUp press enter hero.s neakDown press enter hero.s neakLeft press ent…" at bounding box center [705, 292] width 231 height 117
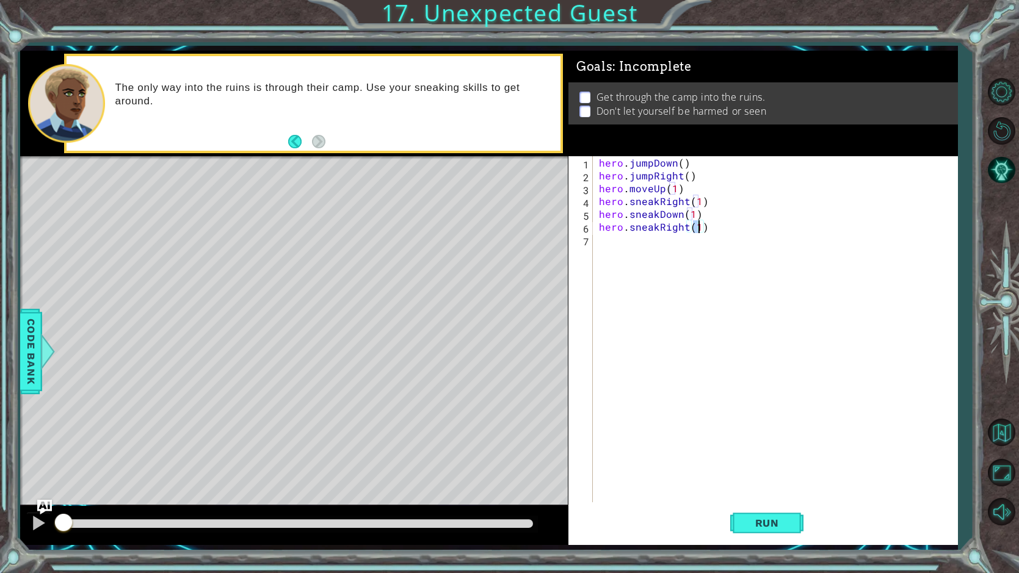
type textarea "hero.sneakRight(2)"
click at [620, 242] on div "hero . jumpDown ( ) hero . jumpRight ( ) hero . moveUp ( 1 ) hero . sneakRight …" at bounding box center [778, 342] width 364 height 372
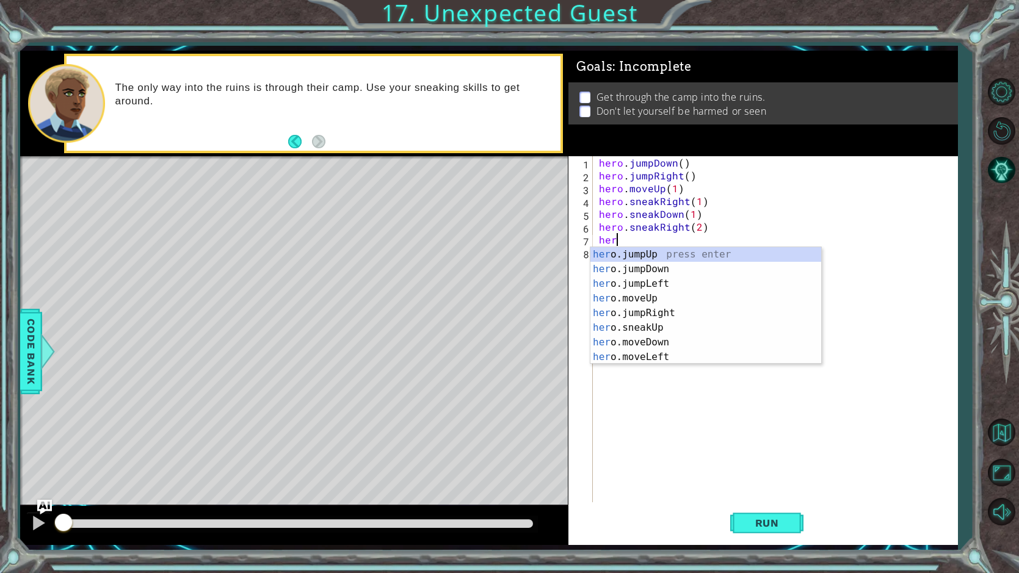
scroll to position [0, 1]
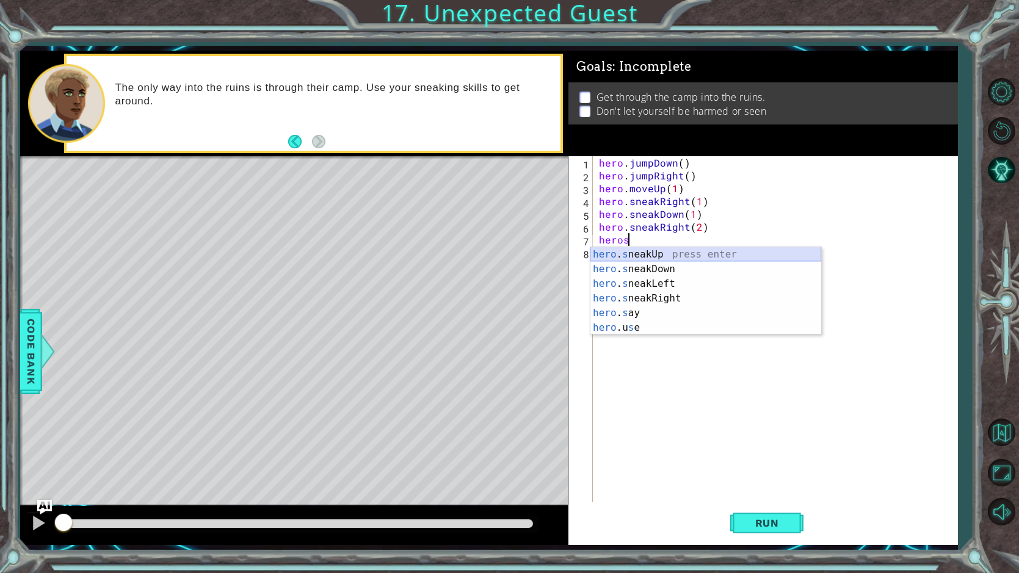
click at [632, 250] on div "hero . s neakUp press enter hero . s neakDown press enter hero . s neakLeft pre…" at bounding box center [705, 305] width 231 height 117
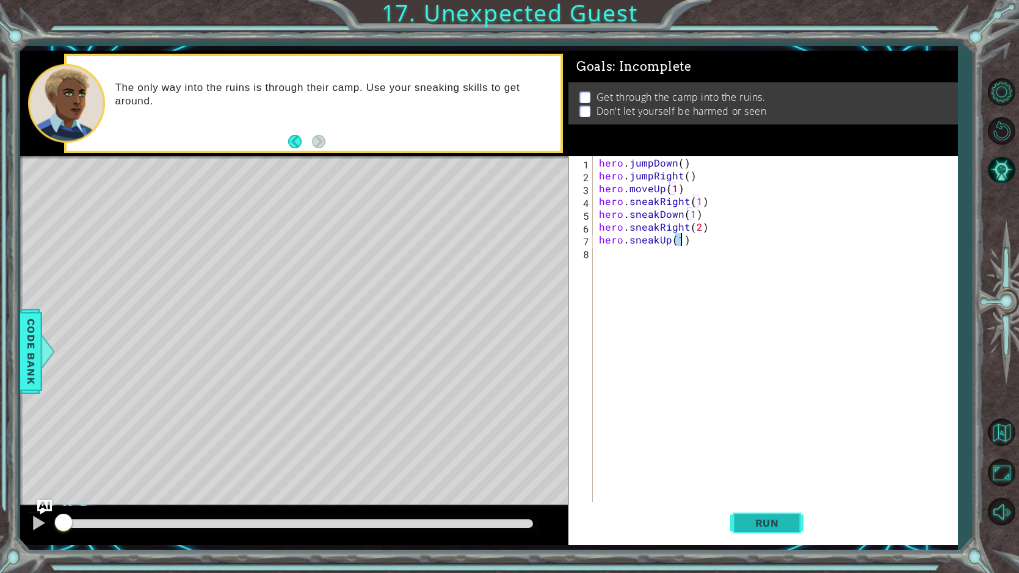
type textarea "hero.sneakUp(1)"
click at [756, 530] on button "Run" at bounding box center [766, 523] width 73 height 39
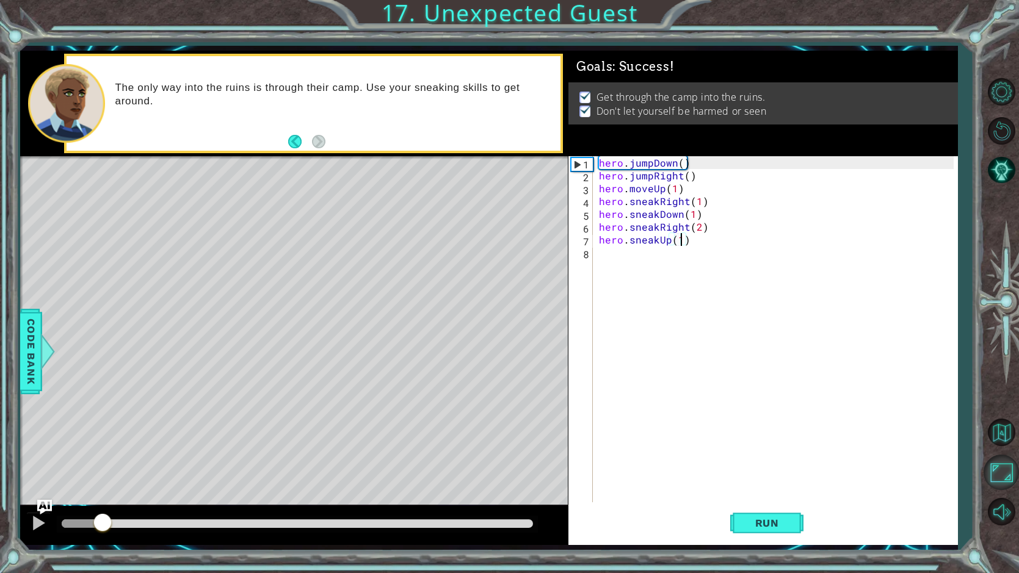
drag, startPoint x: 103, startPoint y: 522, endPoint x: 1018, endPoint y: 467, distance: 917.3
click at [1018, 467] on div "1 ההההההההההההההההההההההההההההההההההההההההההההההההההההההההההההההההההההההההההההה…" at bounding box center [509, 286] width 1019 height 573
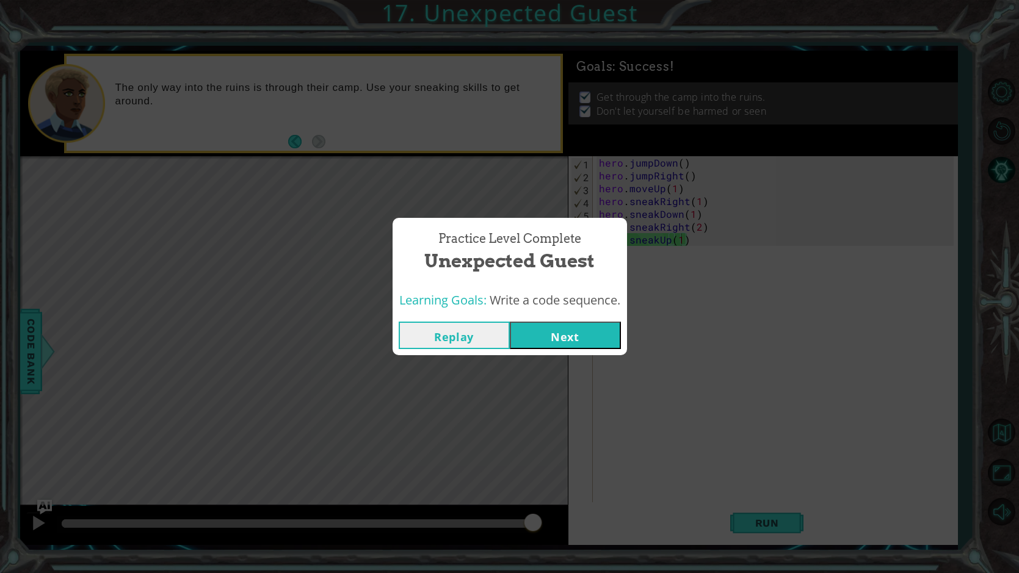
click at [576, 327] on button "Next" at bounding box center [565, 335] width 111 height 27
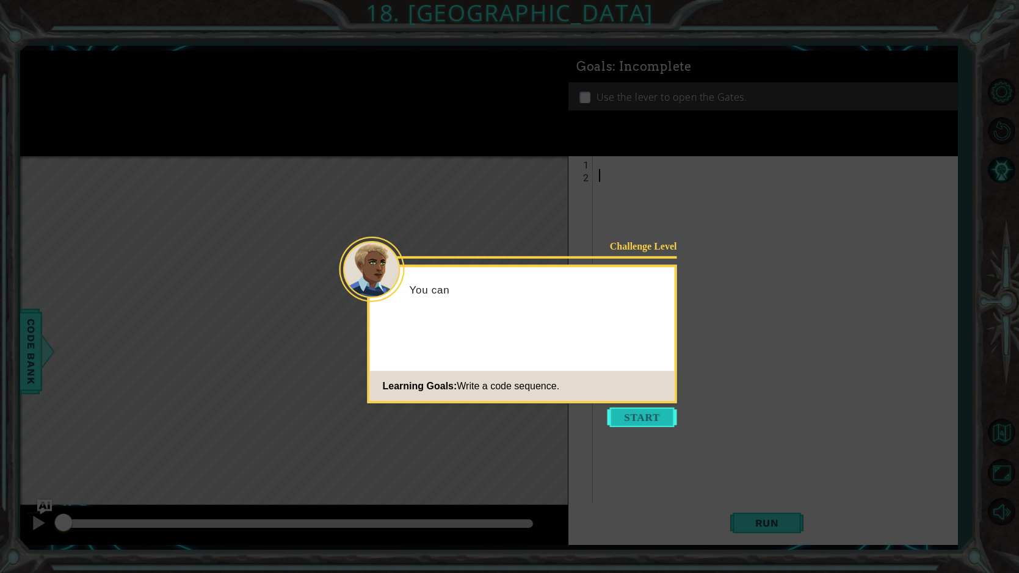
click at [640, 416] on button "Start" at bounding box center [642, 418] width 70 height 20
